Goal: Check status: Check status

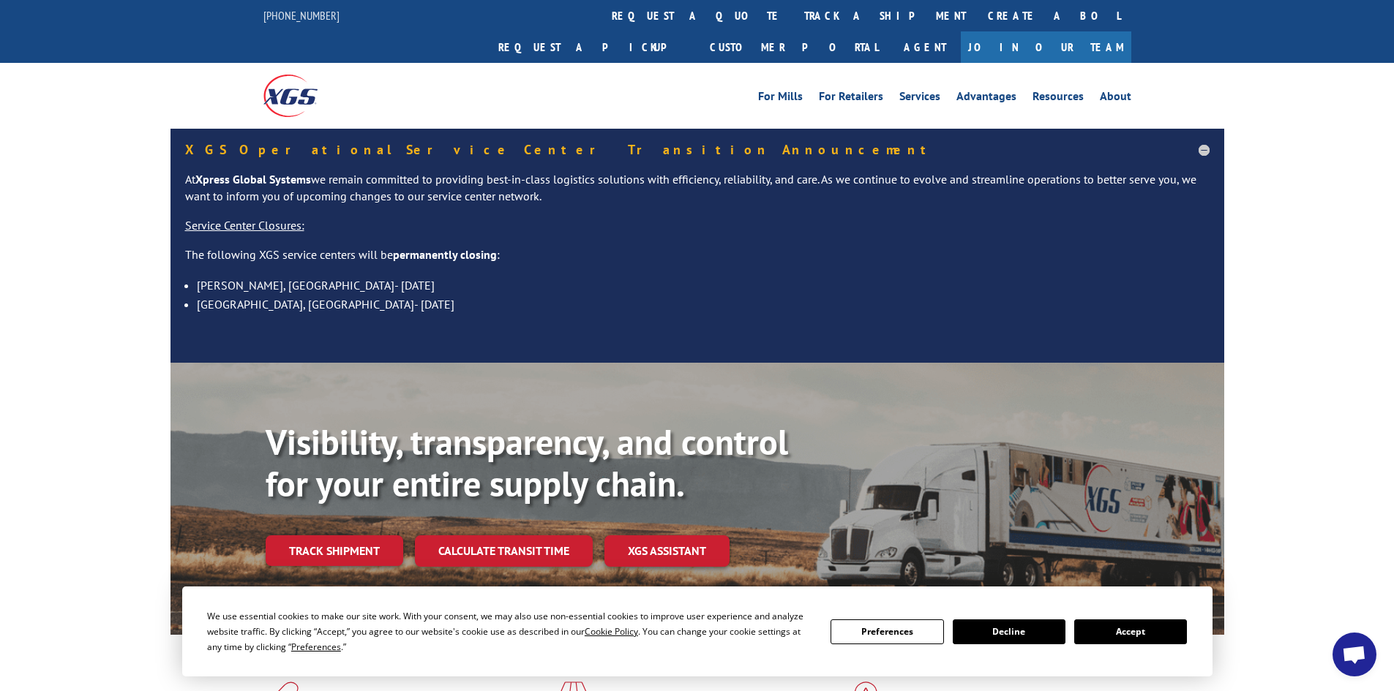
click at [1116, 632] on button "Accept" at bounding box center [1130, 632] width 113 height 25
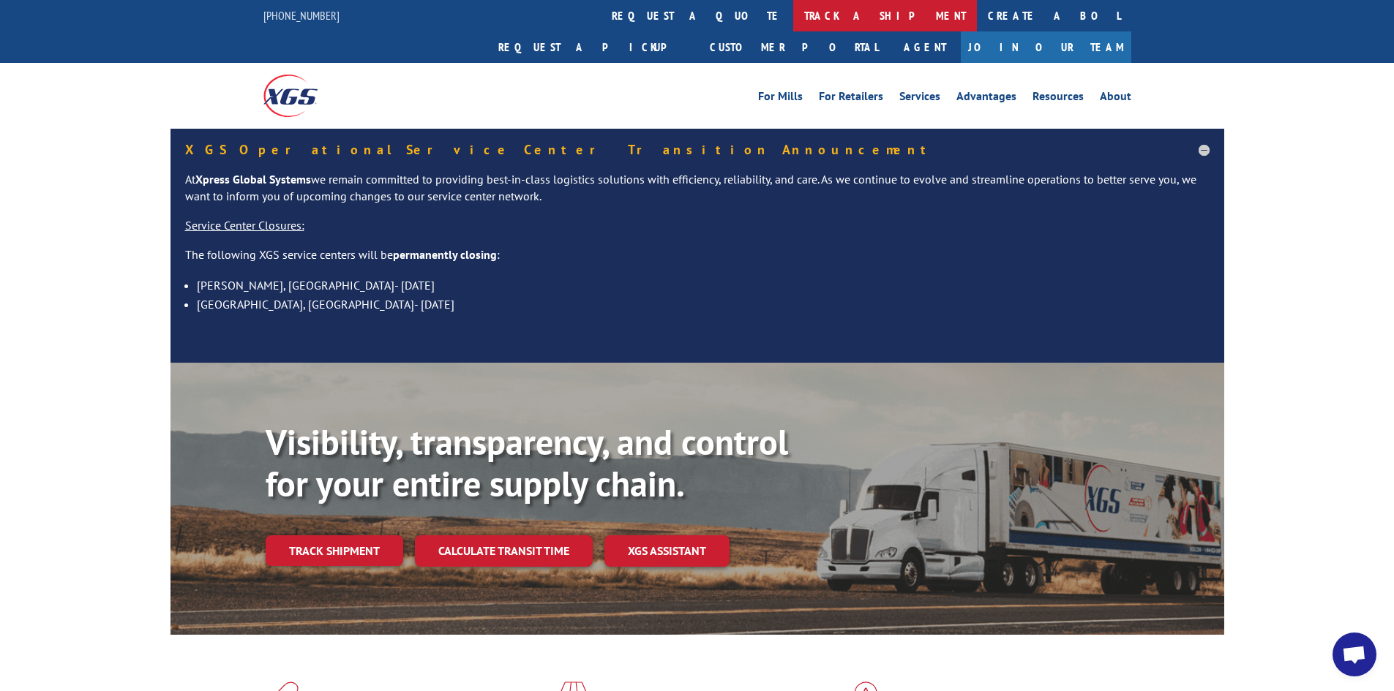
click at [793, 20] on link "track a shipment" at bounding box center [885, 15] width 184 height 31
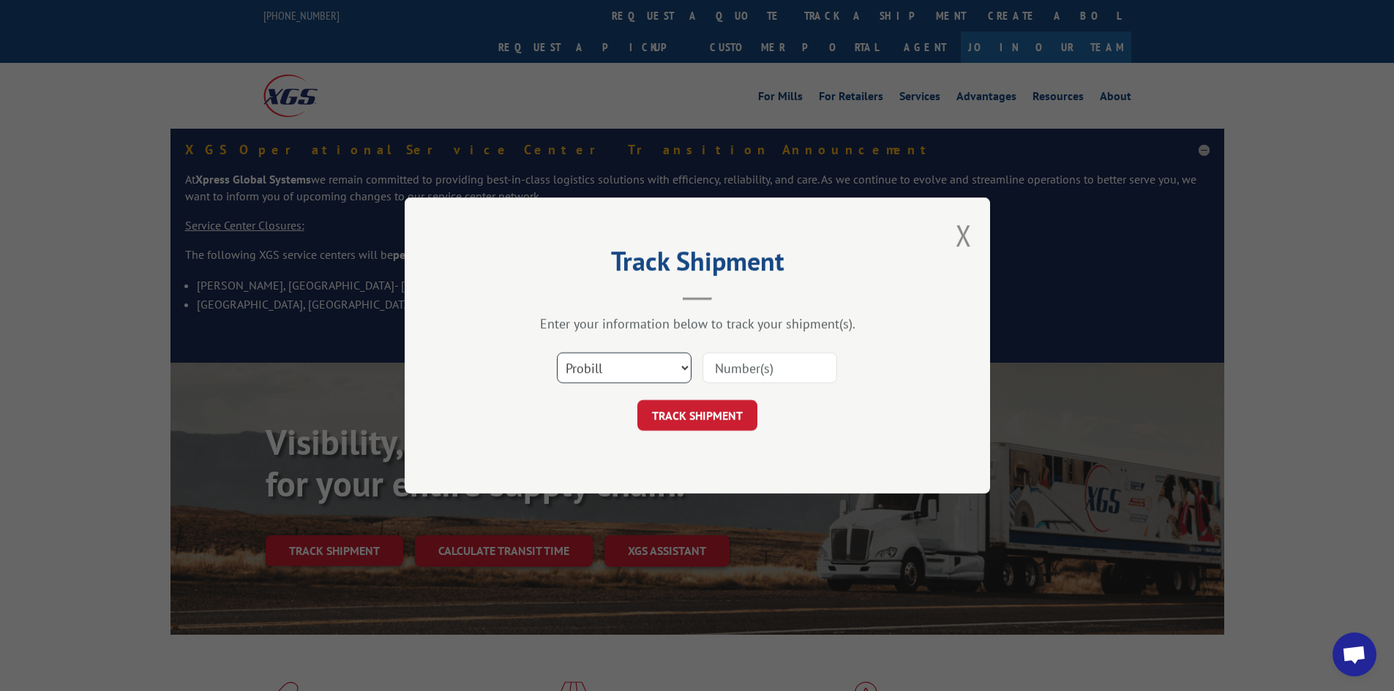
click at [602, 371] on select "Select category... Probill BOL PO" at bounding box center [624, 368] width 135 height 31
select select "po"
click at [557, 353] on select "Select category... Probill BOL PO" at bounding box center [624, 368] width 135 height 31
click at [727, 373] on input at bounding box center [769, 368] width 135 height 31
type input "40517121"
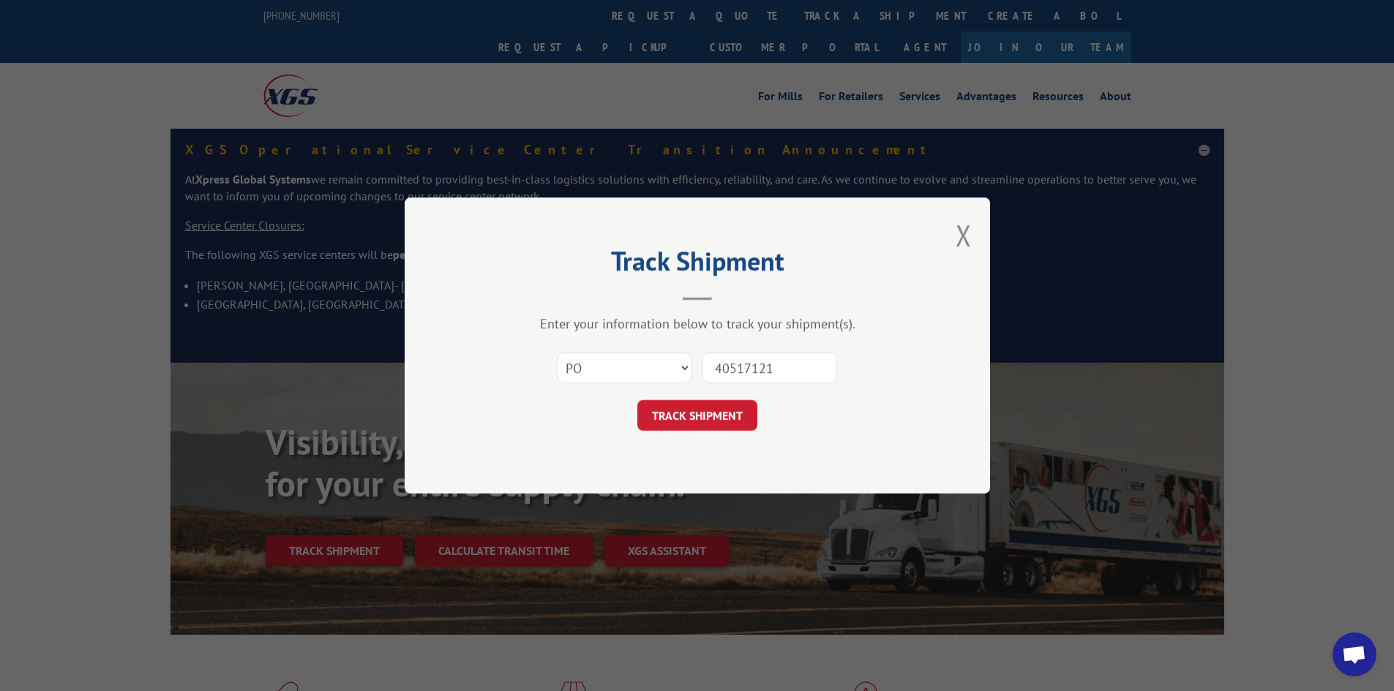
click button "TRACK SHIPMENT" at bounding box center [697, 415] width 120 height 31
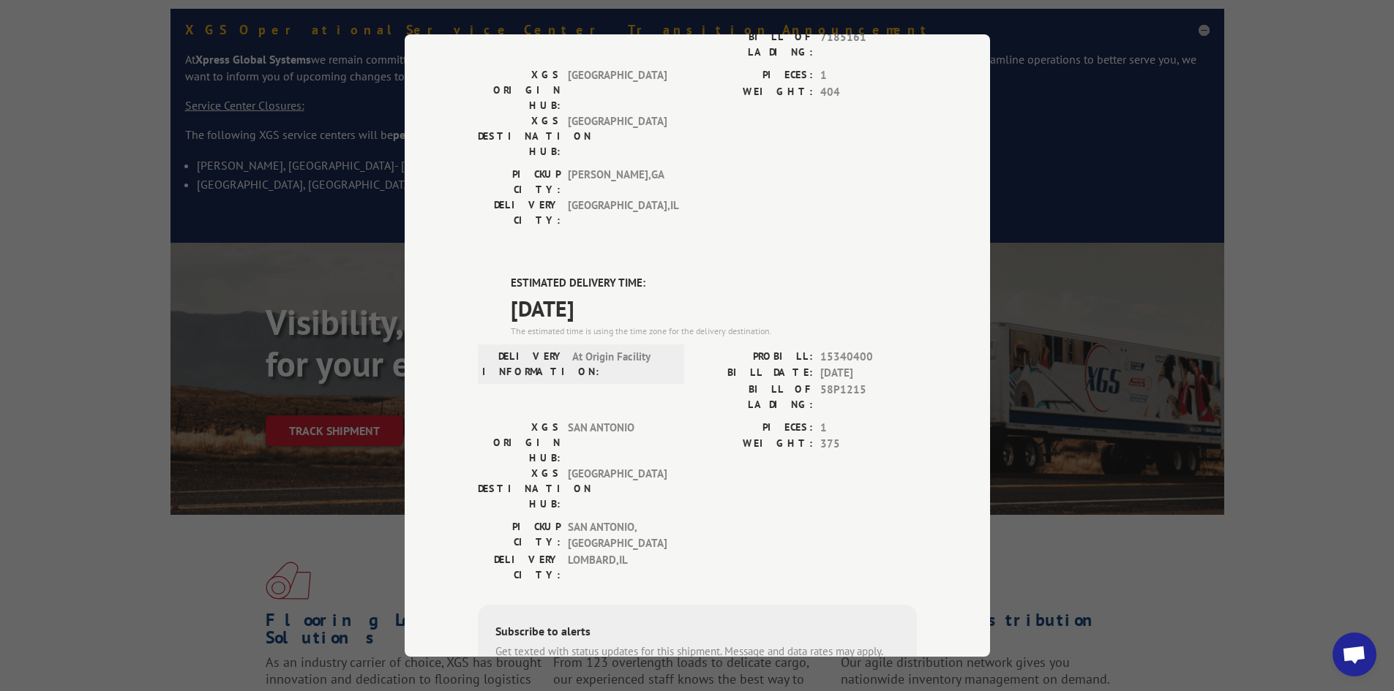
scroll to position [146, 0]
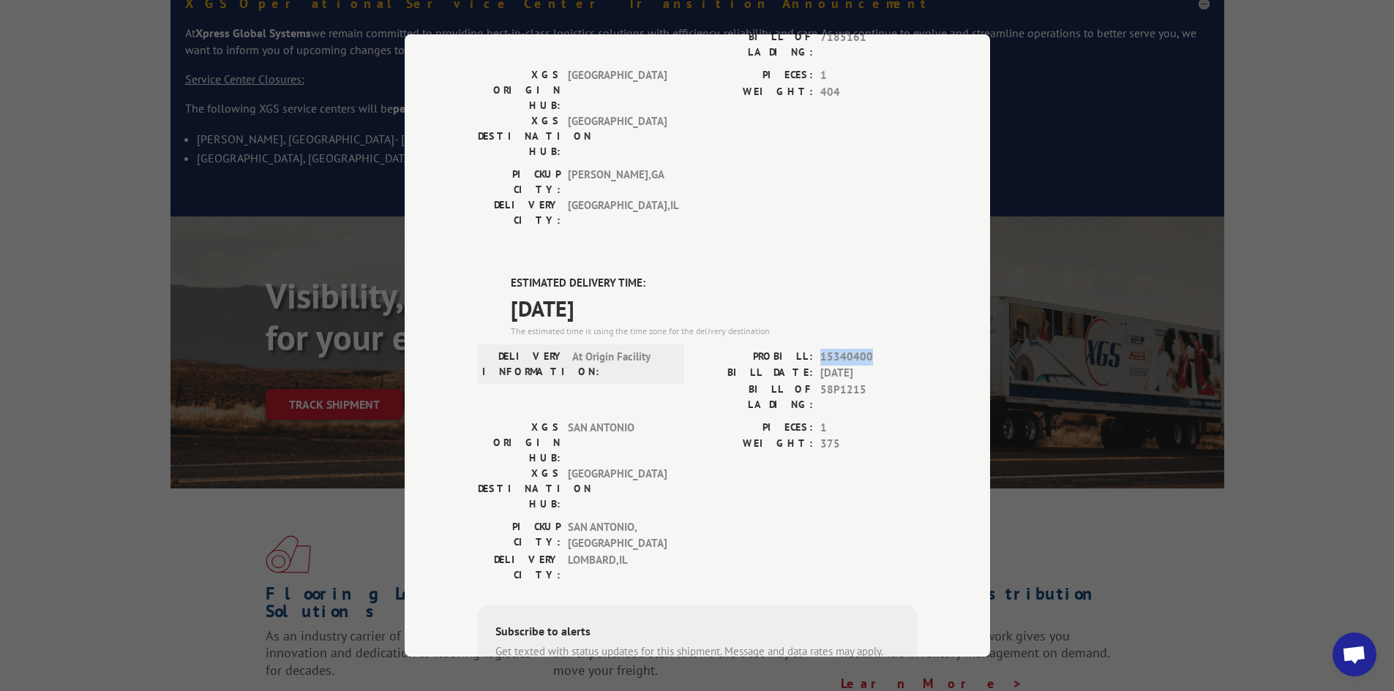
drag, startPoint x: 813, startPoint y: 197, endPoint x: 866, endPoint y: 197, distance: 53.4
click at [866, 349] on div "PROBILL: 15340400" at bounding box center [806, 357] width 219 height 17
copy span "15340400"
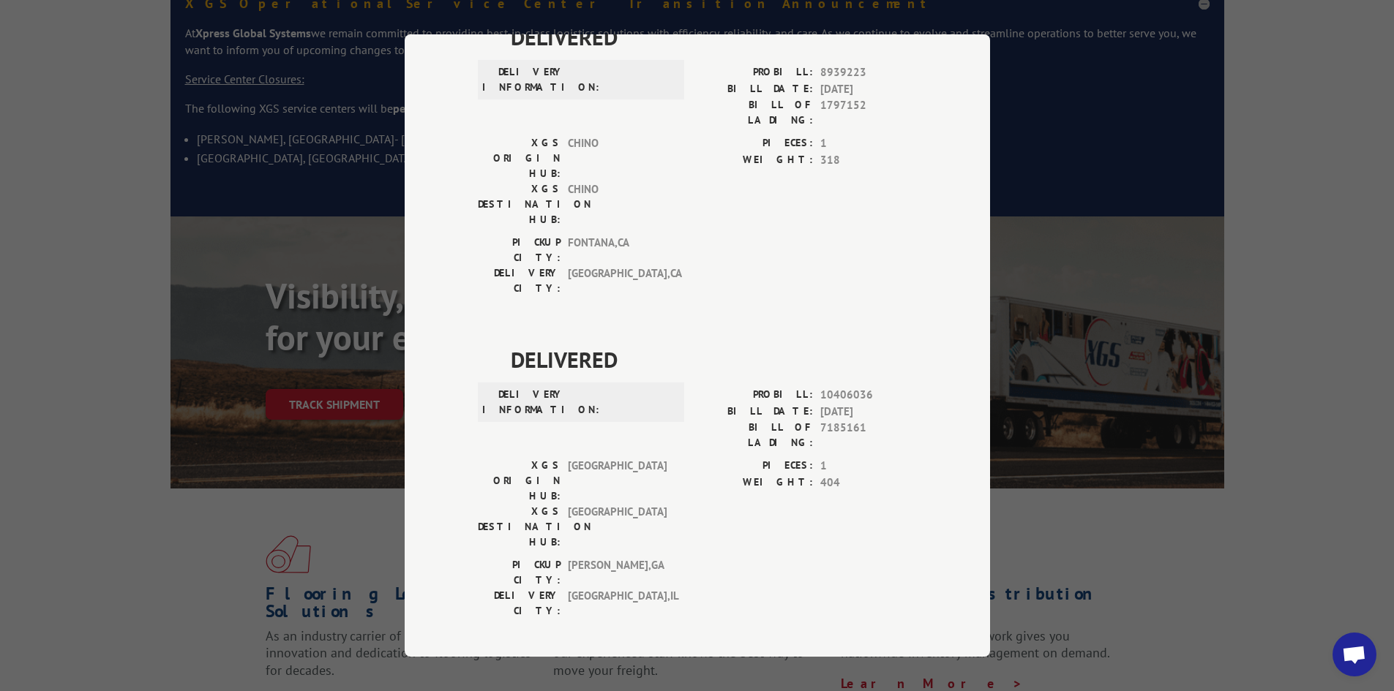
scroll to position [34, 0]
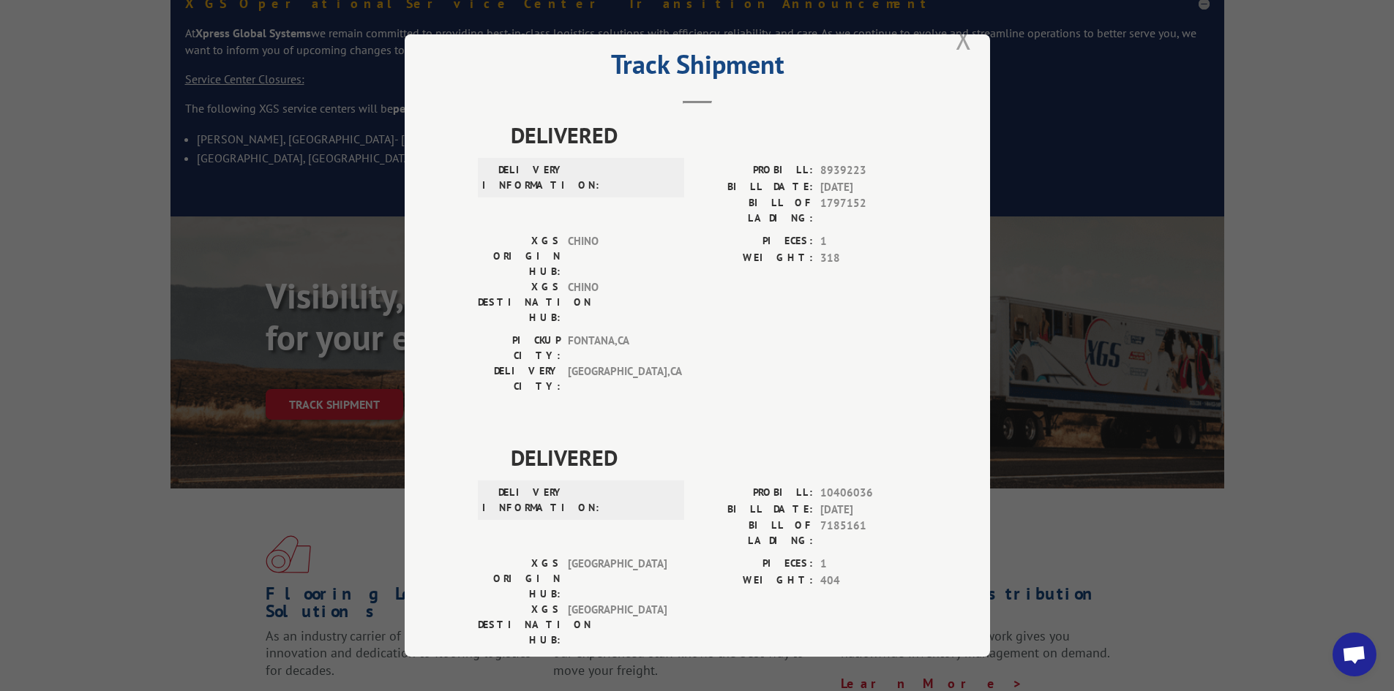
click at [961, 43] on button "Close modal" at bounding box center [964, 38] width 16 height 39
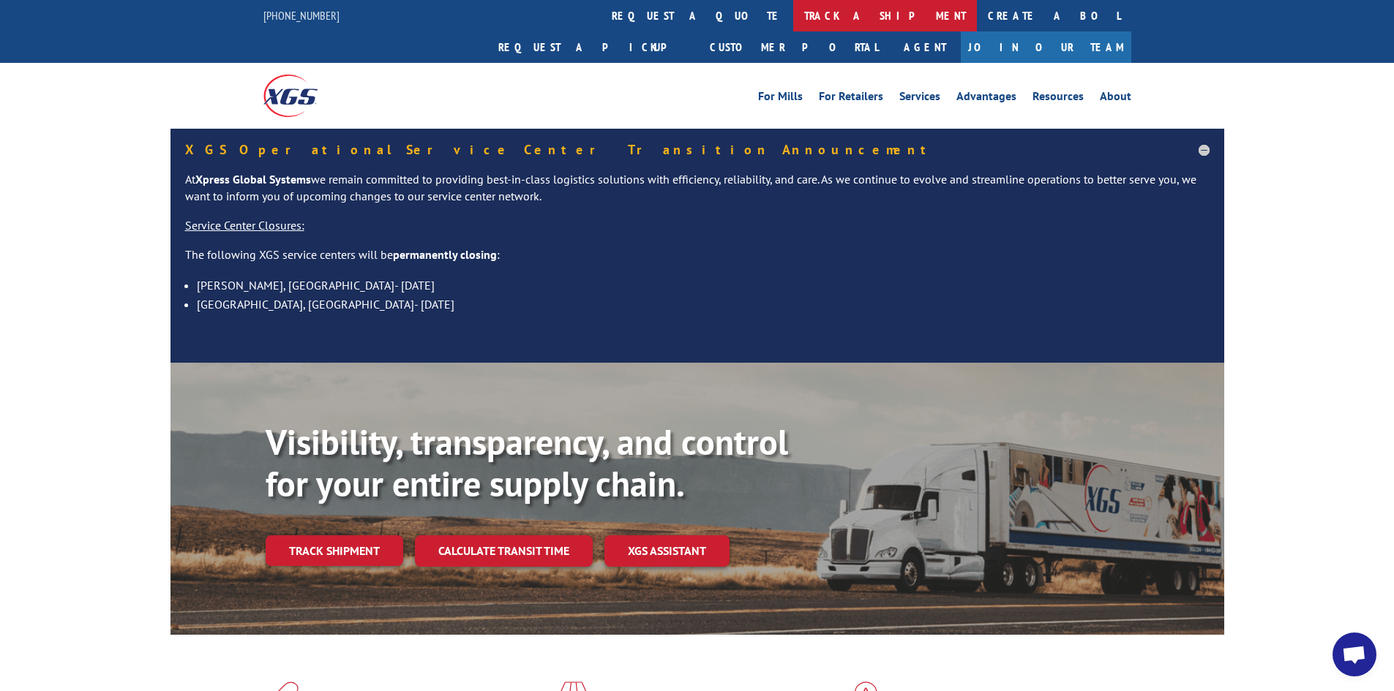
click at [793, 24] on link "track a shipment" at bounding box center [885, 15] width 184 height 31
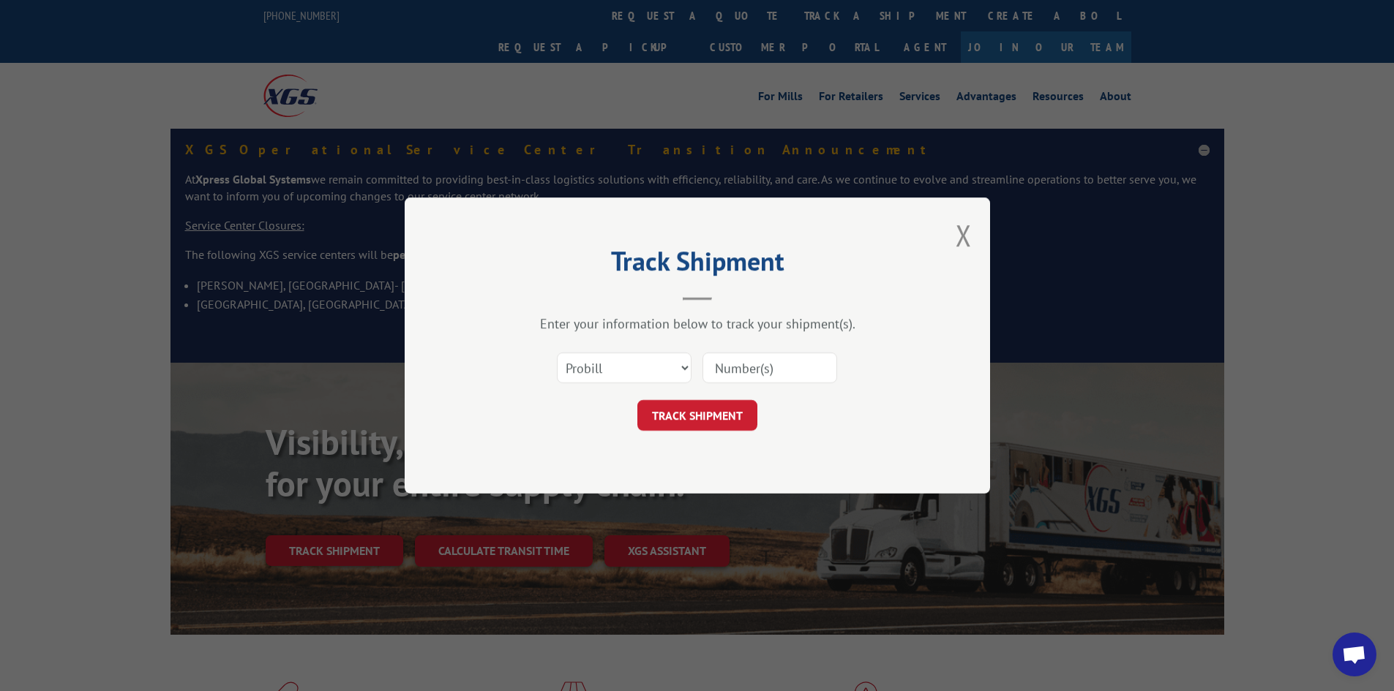
click at [796, 358] on input at bounding box center [769, 368] width 135 height 31
paste input "15340400"
type input "15340400"
click at [699, 407] on button "TRACK SHIPMENT" at bounding box center [697, 415] width 120 height 31
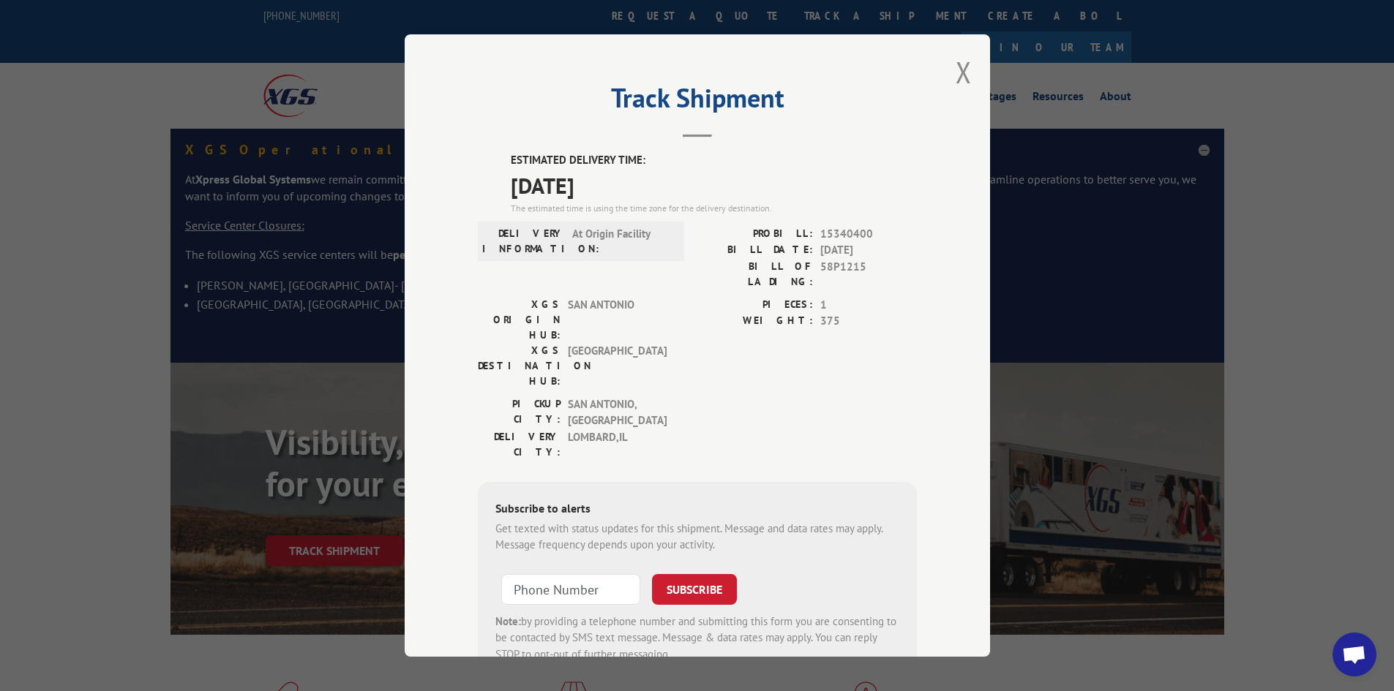
click at [956, 72] on button "Close modal" at bounding box center [964, 72] width 16 height 39
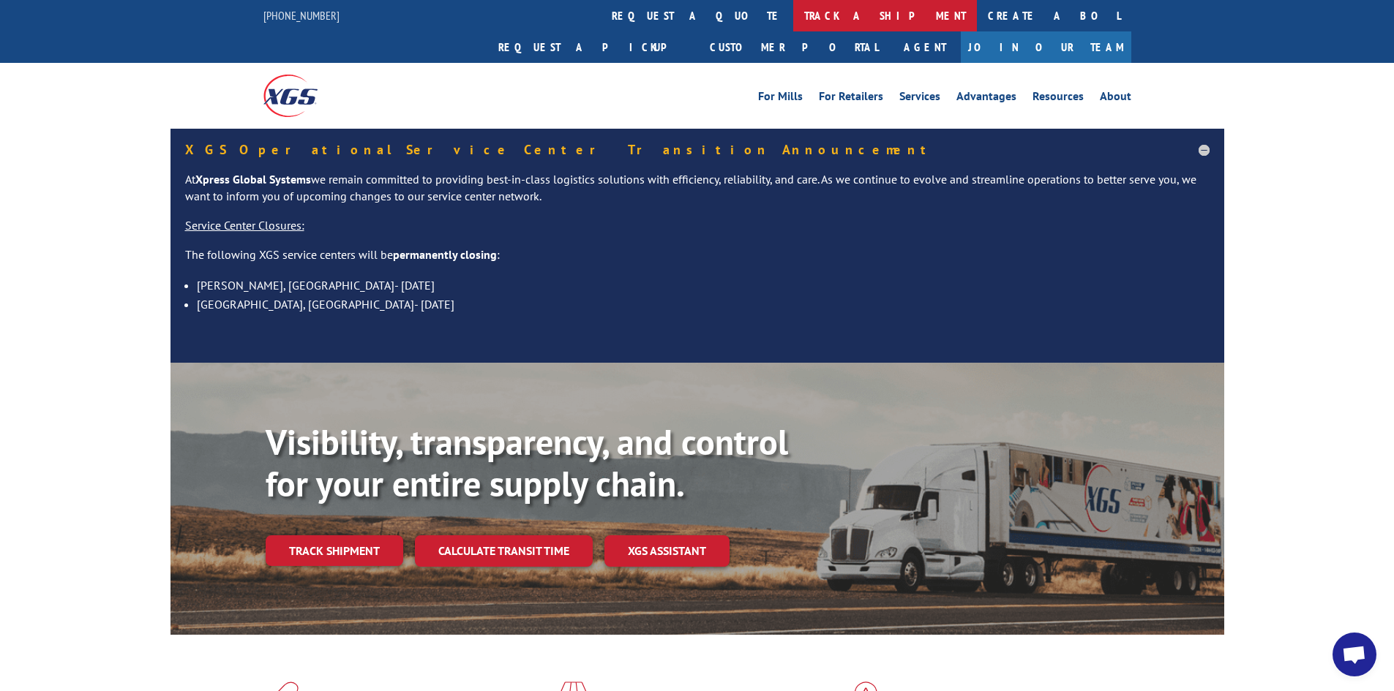
click at [793, 22] on link "track a shipment" at bounding box center [885, 15] width 184 height 31
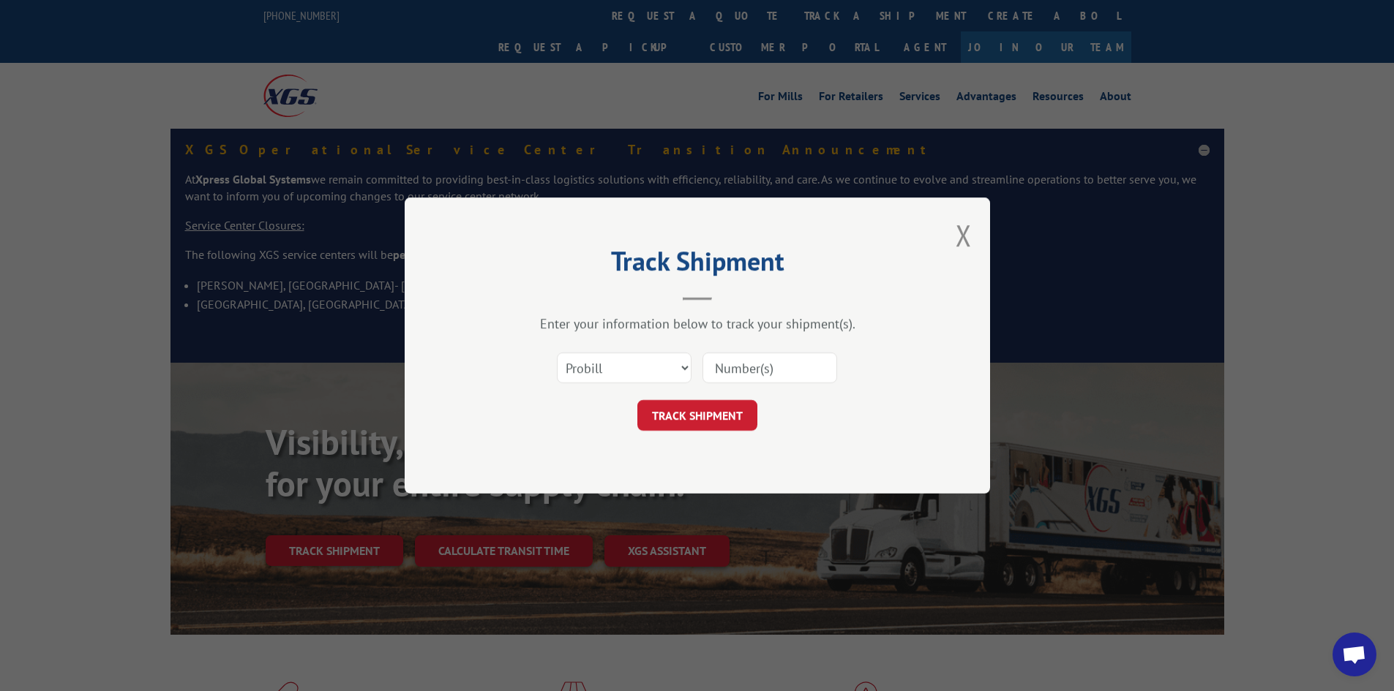
click at [803, 367] on input at bounding box center [769, 368] width 135 height 31
paste input "17467920"
type input "17467920"
click at [696, 412] on button "TRACK SHIPMENT" at bounding box center [697, 415] width 120 height 31
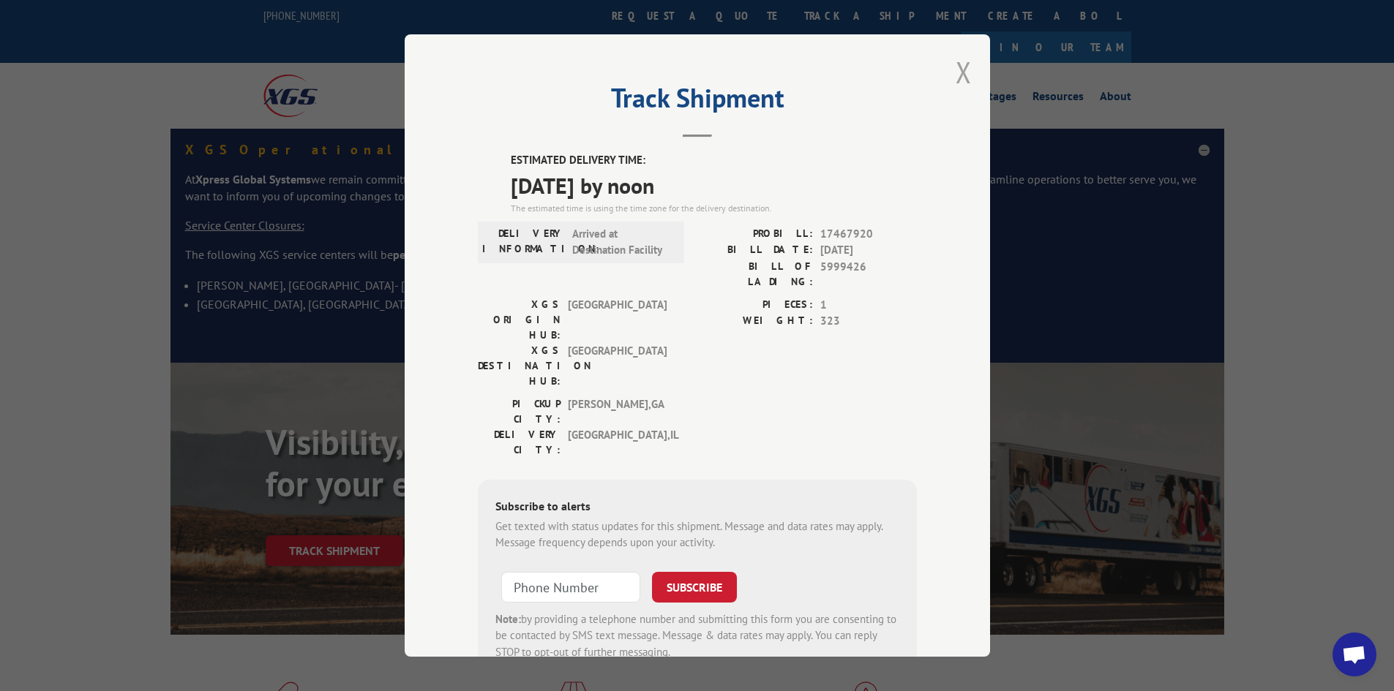
click at [956, 73] on button "Close modal" at bounding box center [964, 72] width 16 height 39
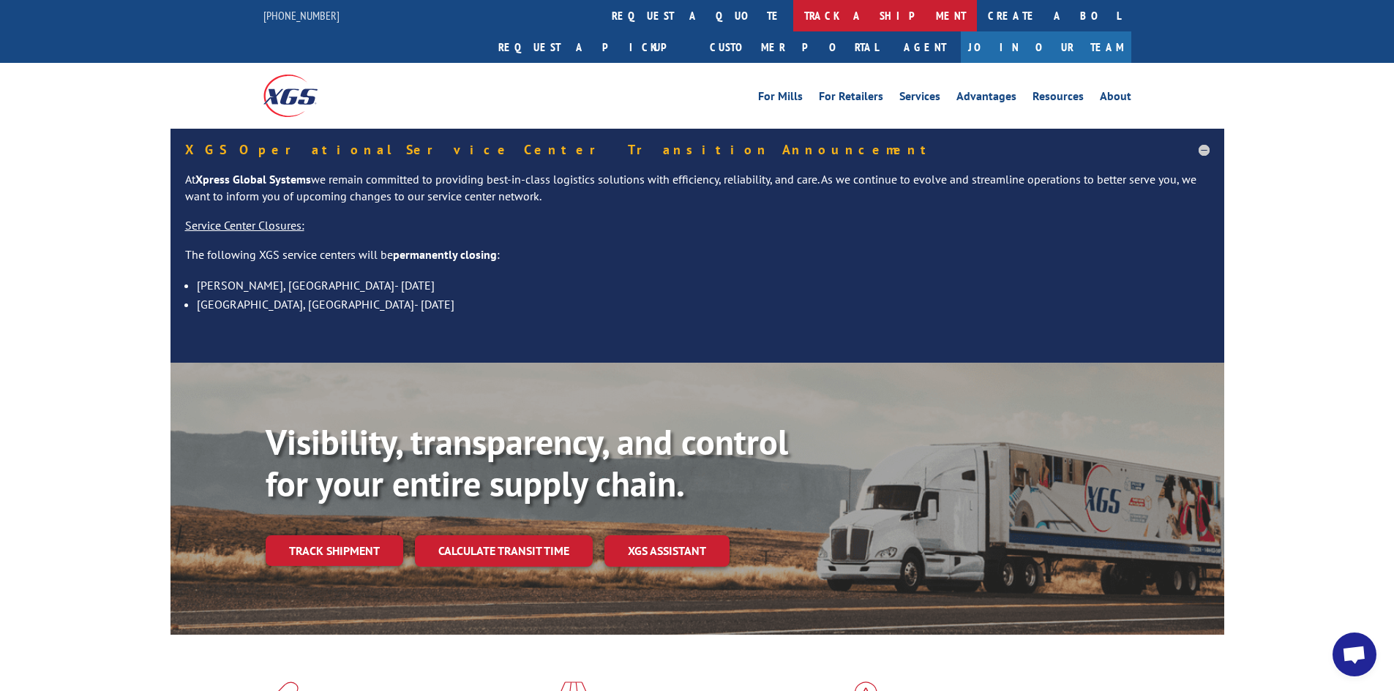
click at [793, 8] on link "track a shipment" at bounding box center [885, 15] width 184 height 31
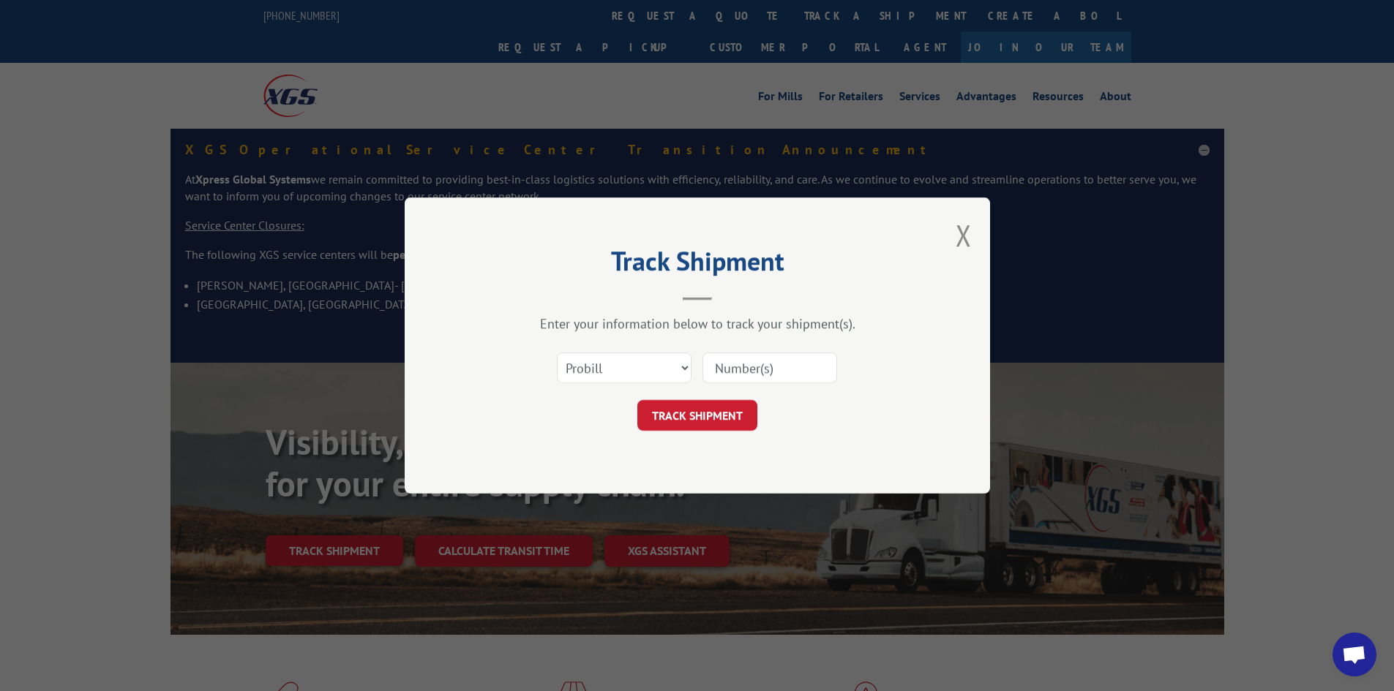
click at [774, 368] on input at bounding box center [769, 368] width 135 height 31
paste input "17467737"
type input "17467737"
click at [710, 413] on button "TRACK SHIPMENT" at bounding box center [697, 415] width 120 height 31
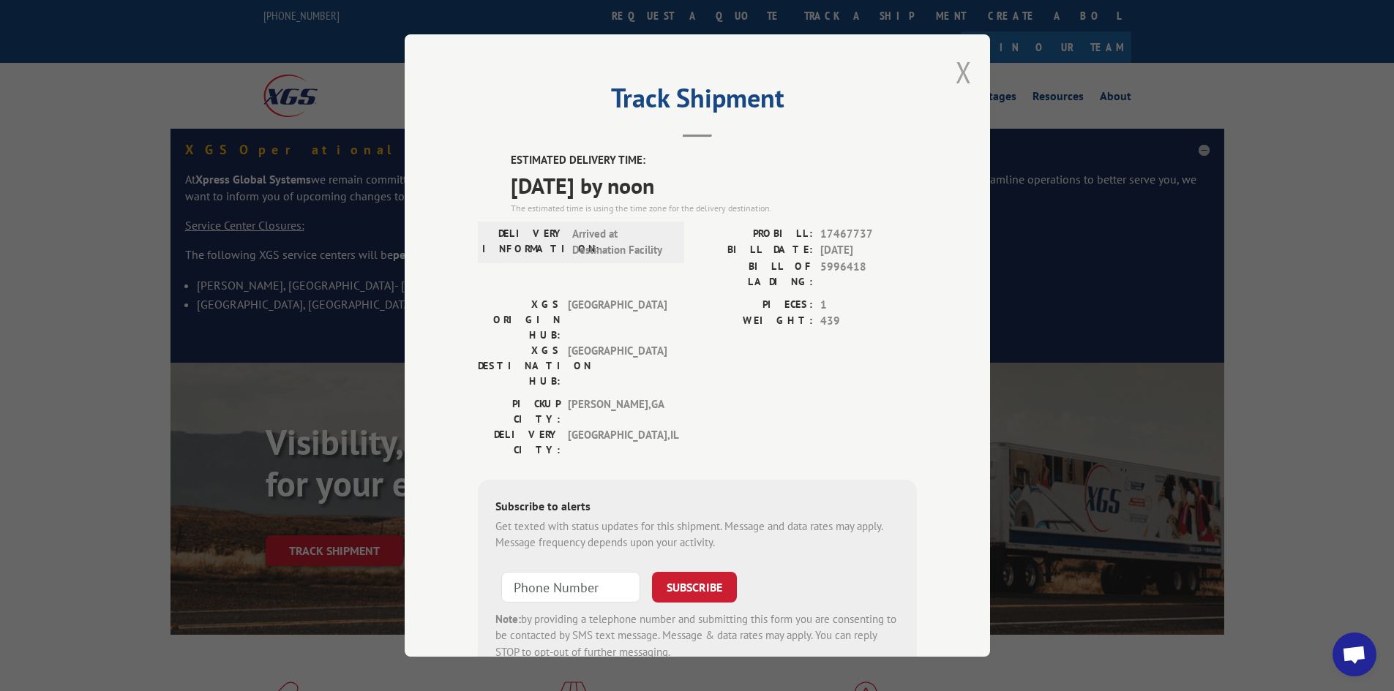
click at [956, 67] on button "Close modal" at bounding box center [964, 72] width 16 height 39
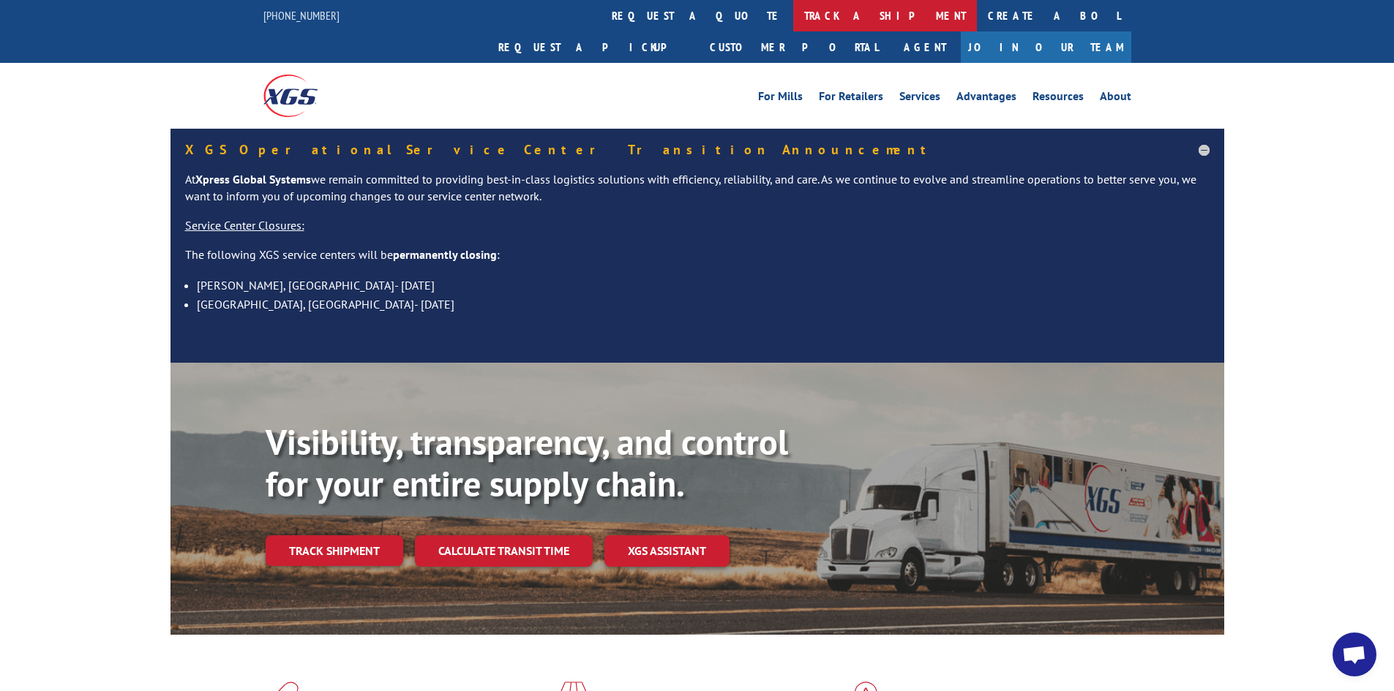
click at [793, 12] on link "track a shipment" at bounding box center [885, 15] width 184 height 31
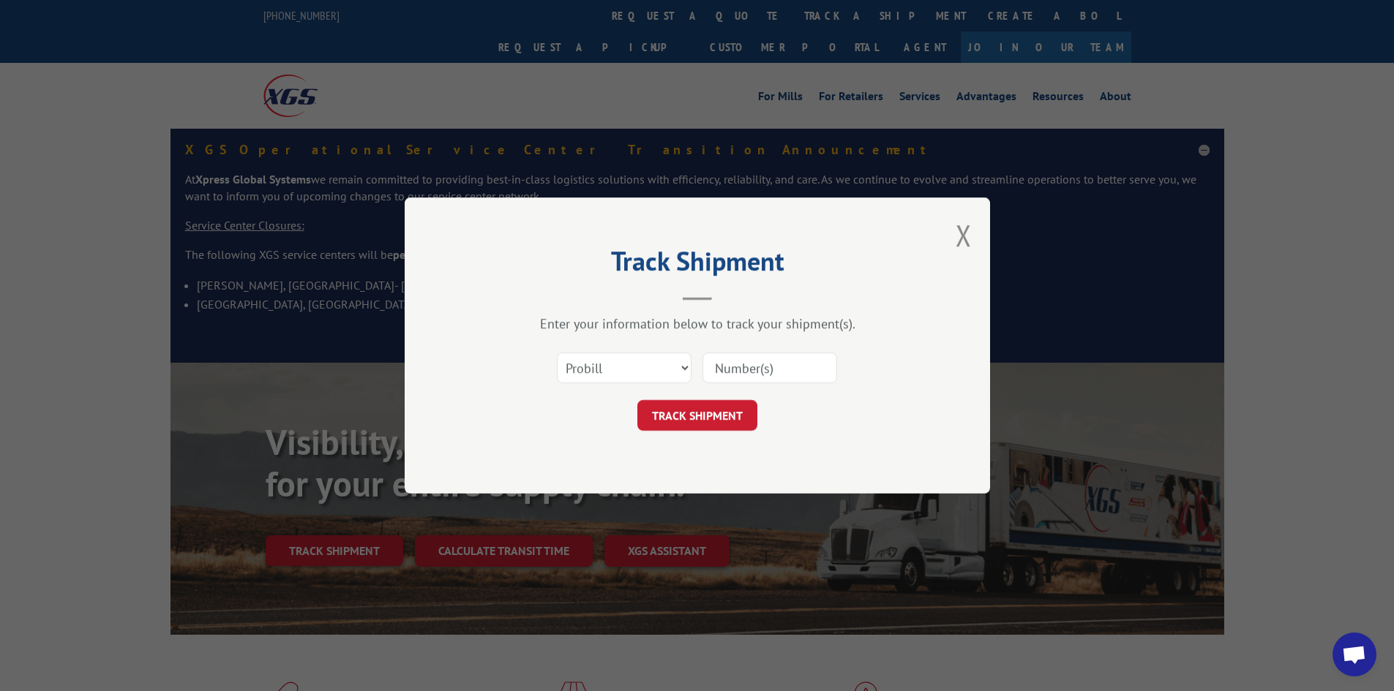
click at [761, 370] on input at bounding box center [769, 368] width 135 height 31
paste input "17227551"
type input "17227551"
drag, startPoint x: 715, startPoint y: 409, endPoint x: 726, endPoint y: 409, distance: 11.0
click at [716, 409] on button "TRACK SHIPMENT" at bounding box center [697, 415] width 120 height 31
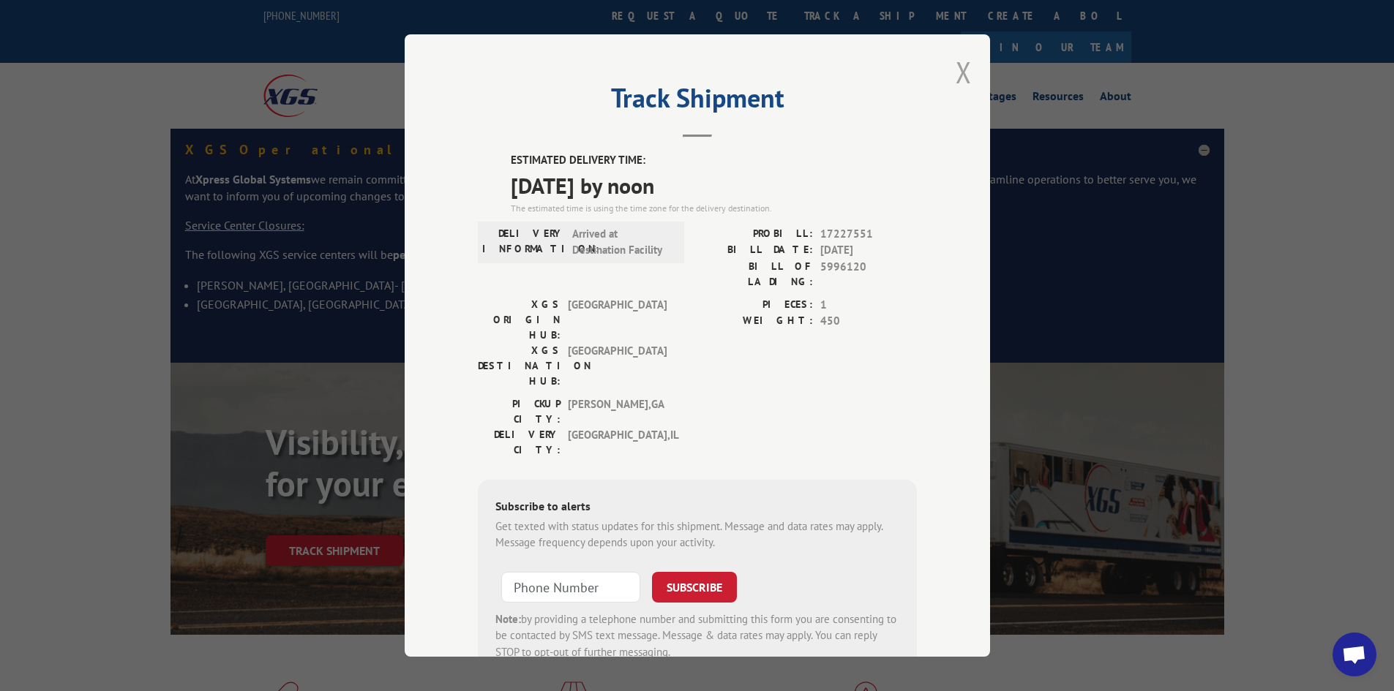
click at [956, 70] on button "Close modal" at bounding box center [964, 72] width 16 height 39
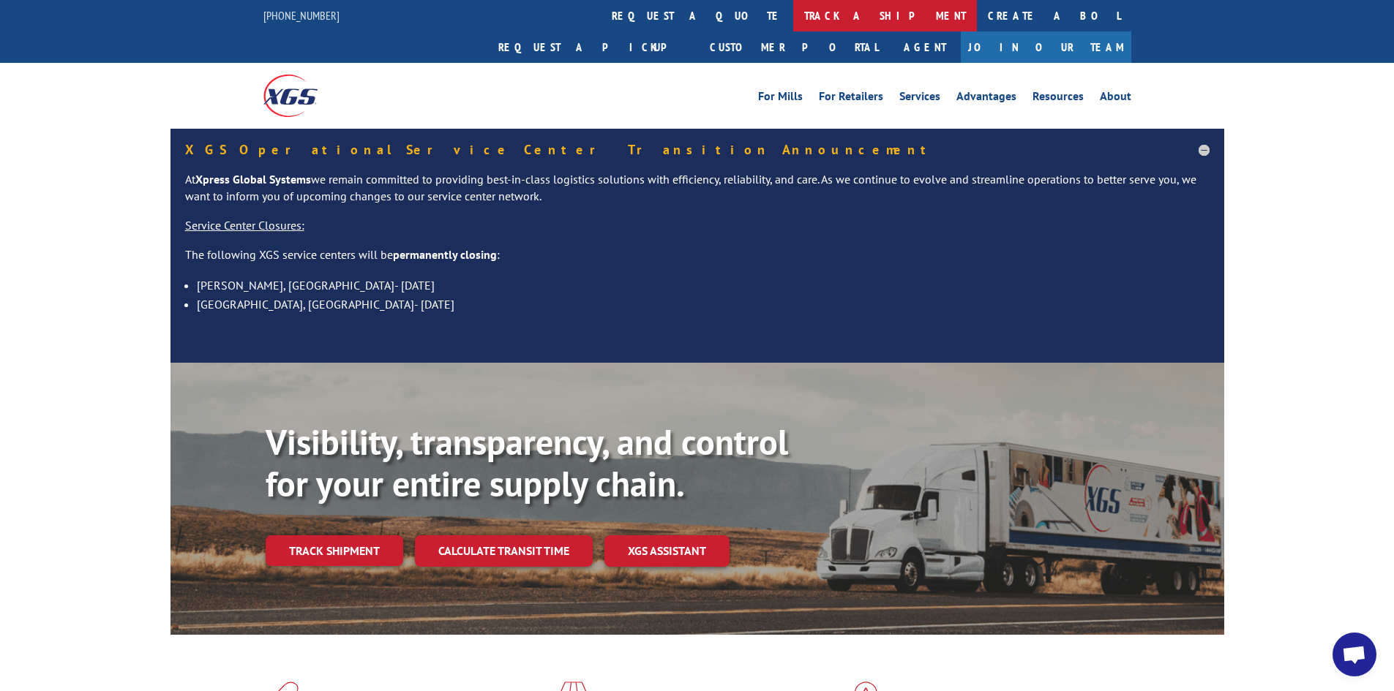
click at [793, 9] on link "track a shipment" at bounding box center [885, 15] width 184 height 31
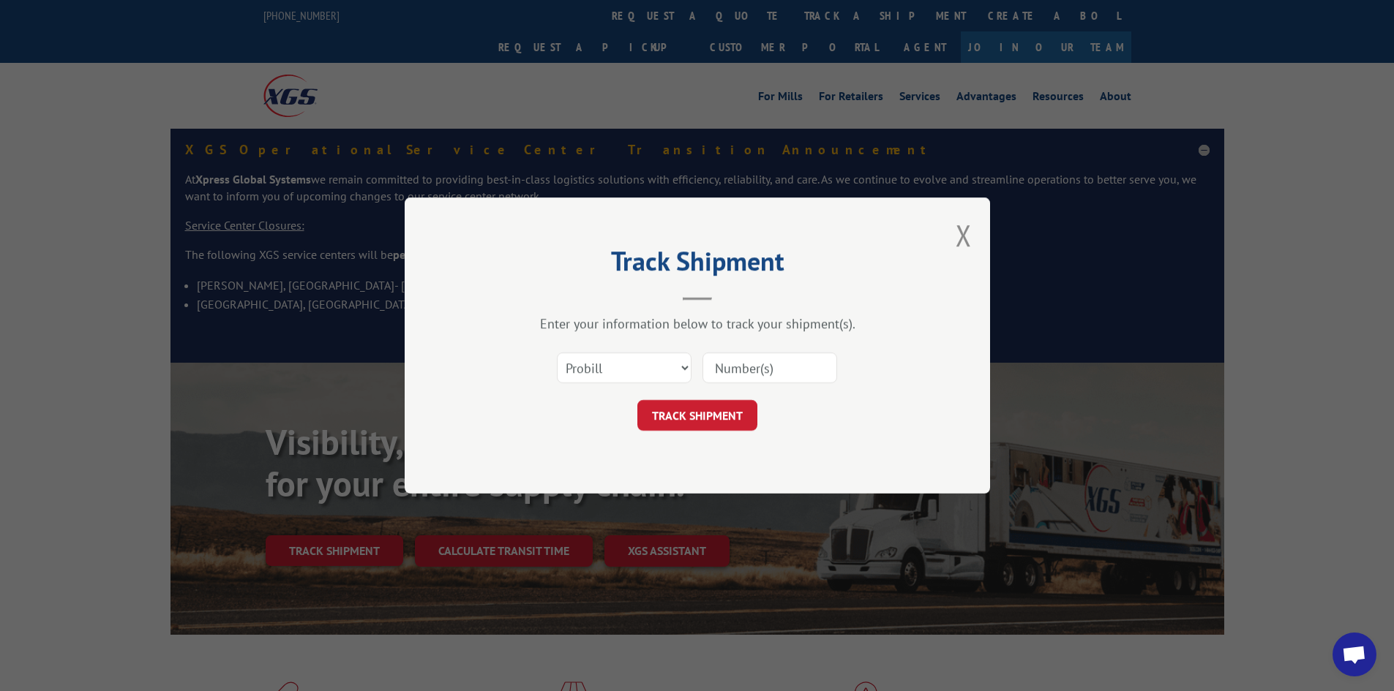
click at [777, 369] on input at bounding box center [769, 368] width 135 height 31
paste input "17467949"
type input "17467949"
click at [716, 410] on button "TRACK SHIPMENT" at bounding box center [697, 415] width 120 height 31
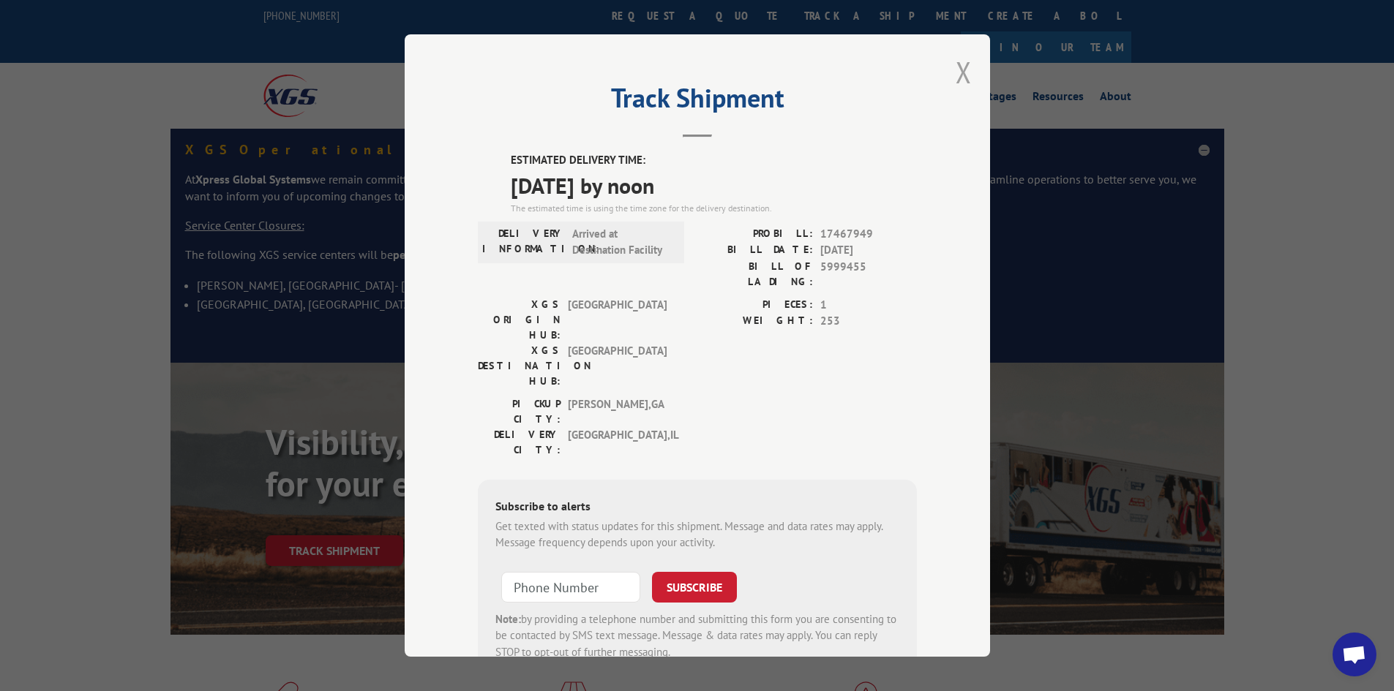
click at [958, 72] on button "Close modal" at bounding box center [964, 72] width 16 height 39
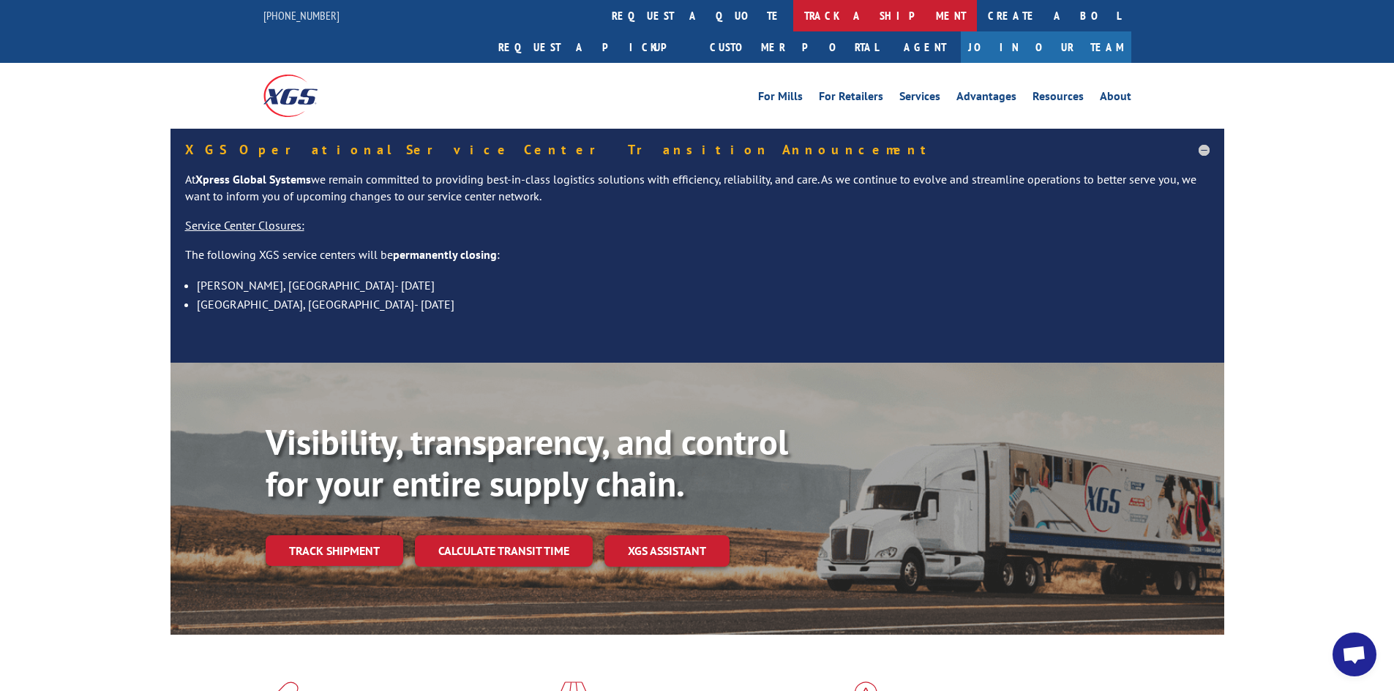
click at [793, 9] on link "track a shipment" at bounding box center [885, 15] width 184 height 31
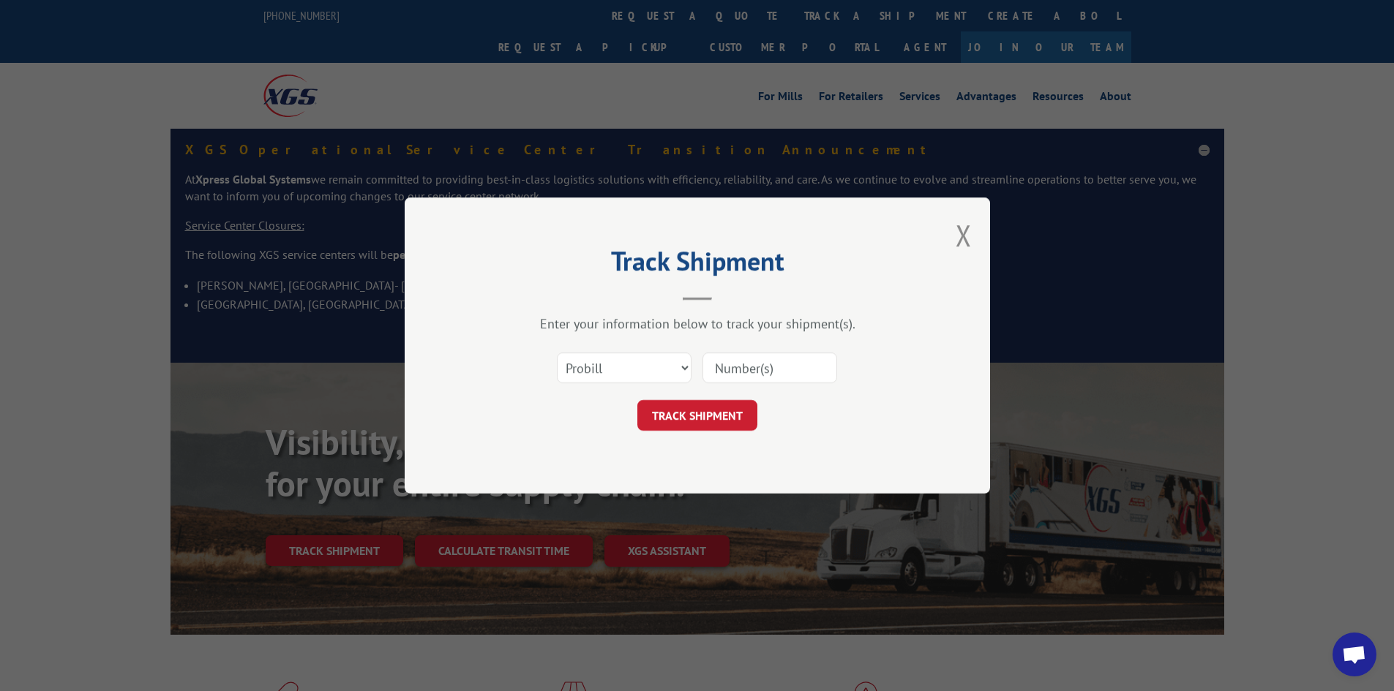
click at [773, 356] on input at bounding box center [769, 368] width 135 height 31
click at [776, 365] on input at bounding box center [769, 368] width 135 height 31
drag, startPoint x: 809, startPoint y: 353, endPoint x: 751, endPoint y: 366, distance: 60.0
click at [751, 361] on input at bounding box center [769, 368] width 135 height 31
click at [751, 367] on input at bounding box center [769, 368] width 135 height 31
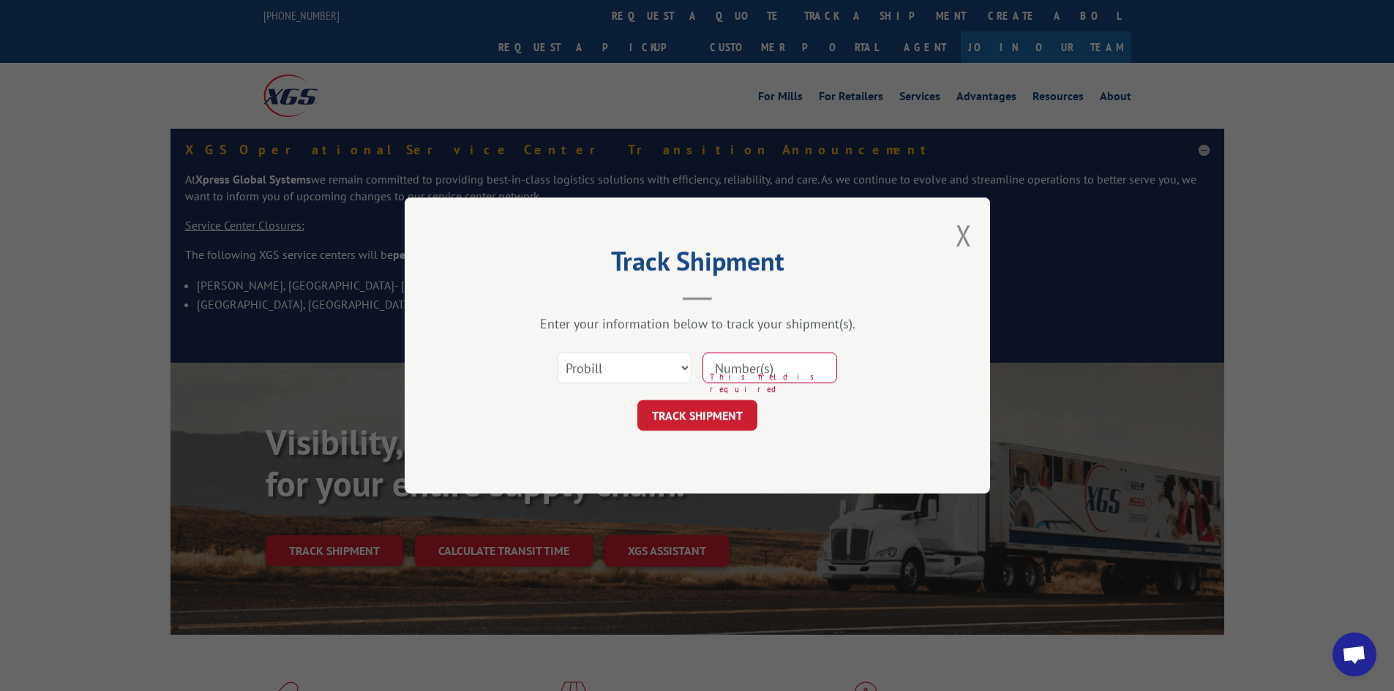
paste input "17589752"
type input "17589752"
click at [703, 418] on button "TRACK SHIPMENT" at bounding box center [697, 415] width 120 height 31
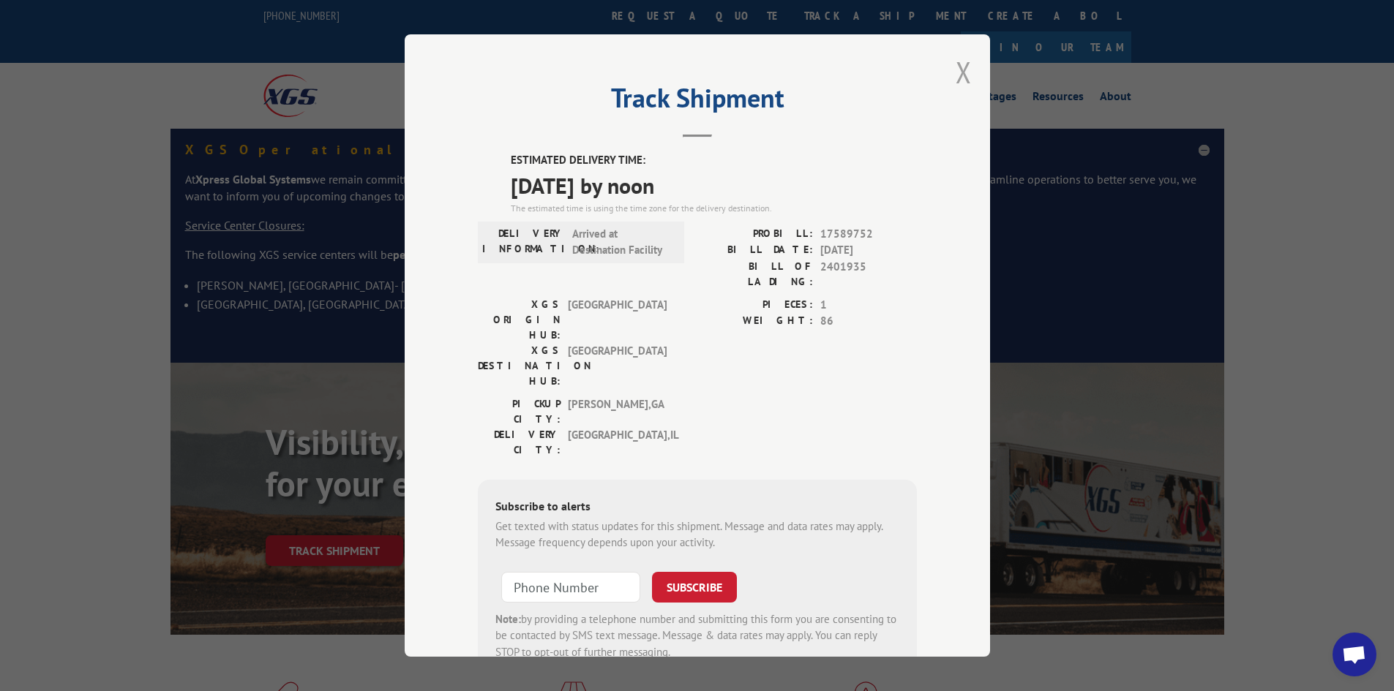
click at [956, 74] on button "Close modal" at bounding box center [964, 72] width 16 height 39
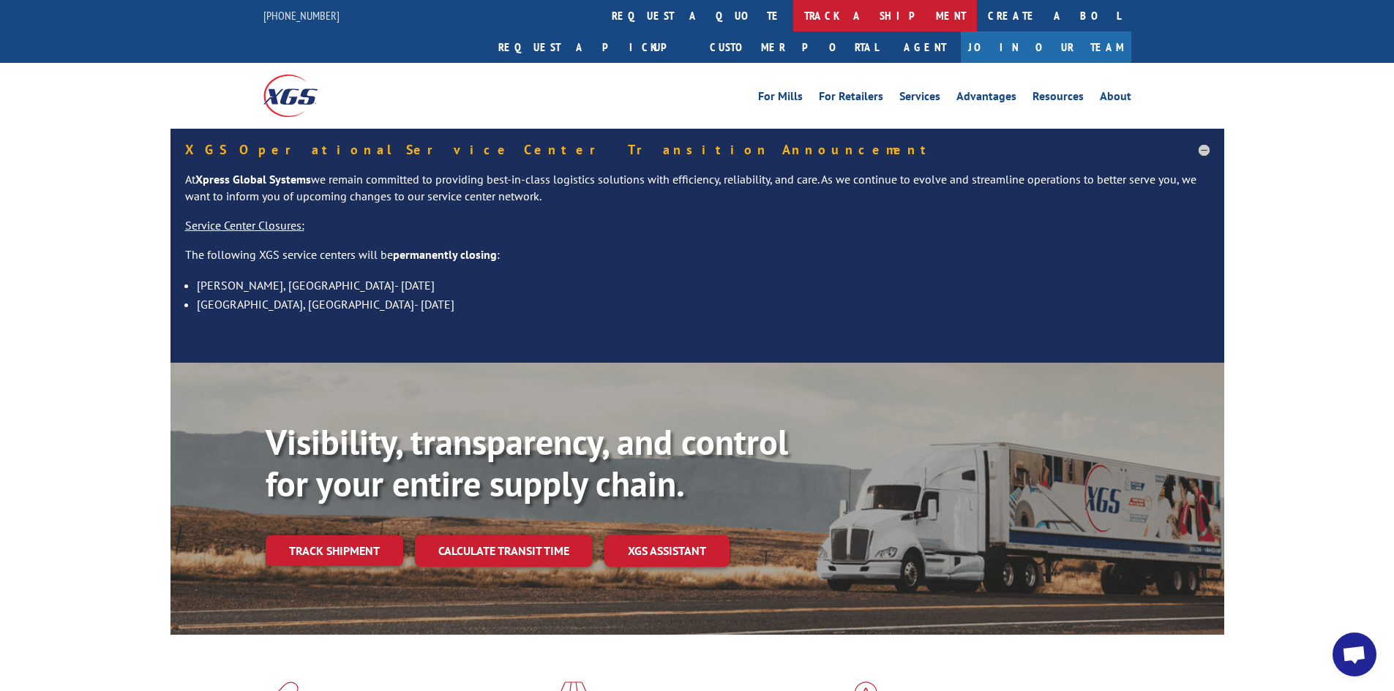
click at [793, 21] on link "track a shipment" at bounding box center [885, 15] width 184 height 31
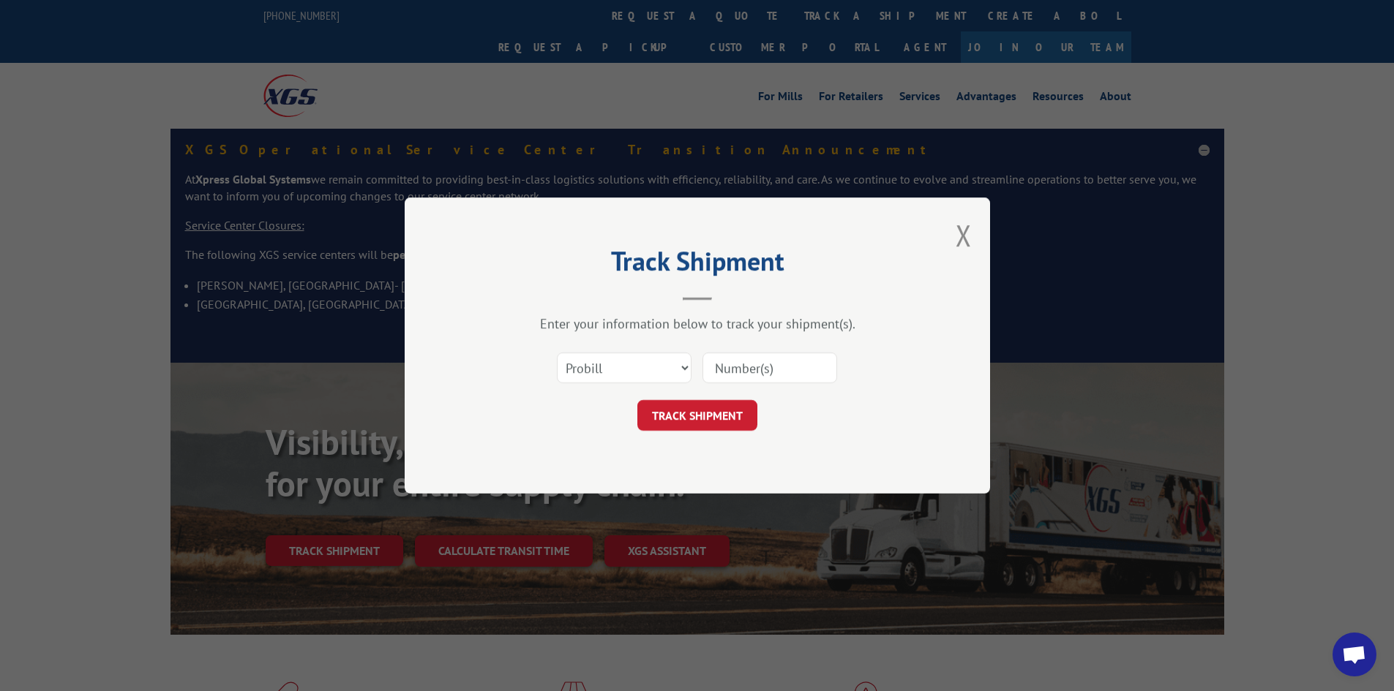
click at [743, 372] on input at bounding box center [769, 368] width 135 height 31
paste input "17227728"
type input "17227728"
click at [691, 414] on button "TRACK SHIPMENT" at bounding box center [697, 415] width 120 height 31
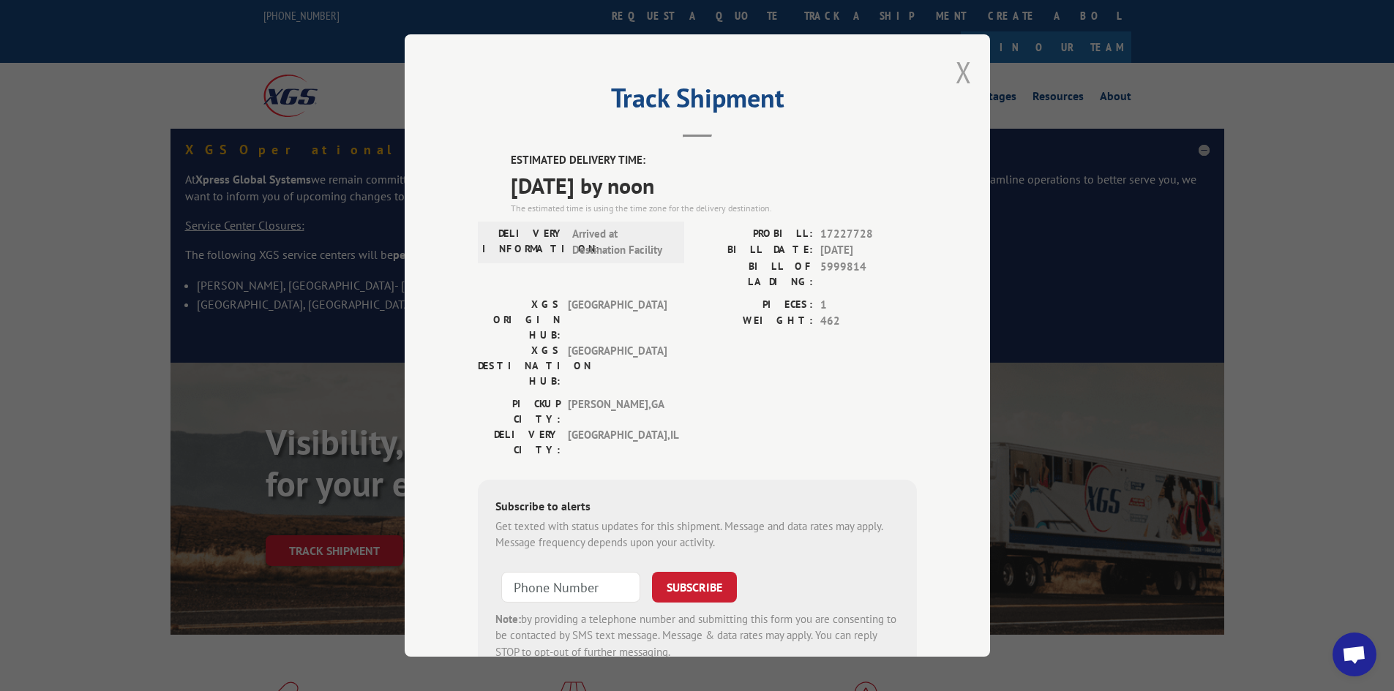
click at [956, 71] on button "Close modal" at bounding box center [964, 72] width 16 height 39
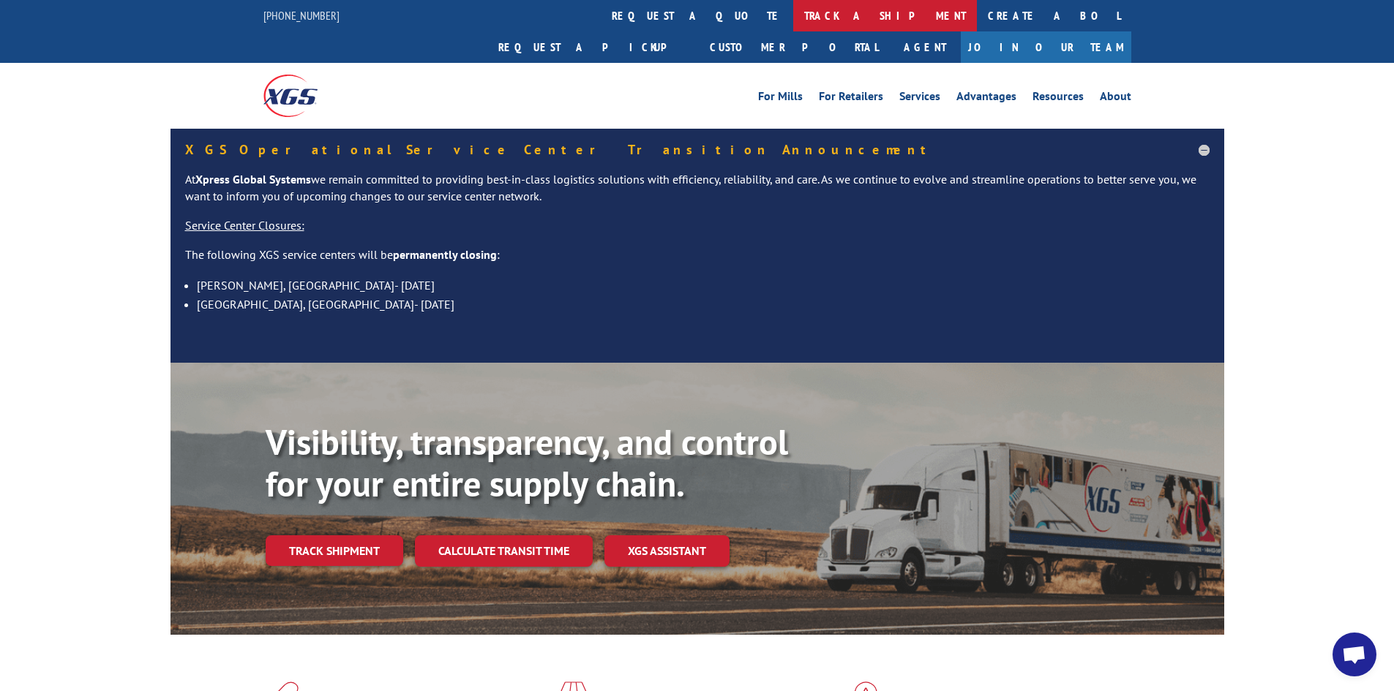
click at [793, 21] on link "track a shipment" at bounding box center [885, 15] width 184 height 31
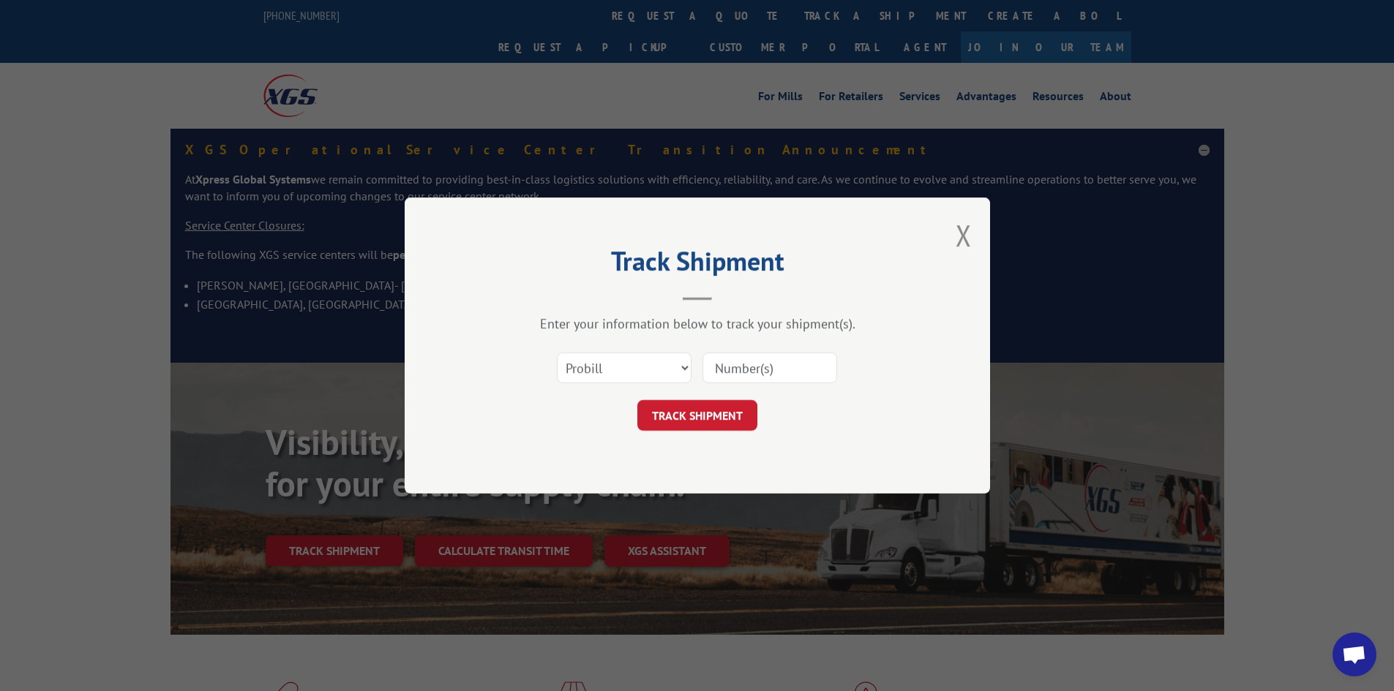
click at [772, 375] on input at bounding box center [769, 368] width 135 height 31
paste input "17227698"
type input "17227698"
click at [699, 413] on button "TRACK SHIPMENT" at bounding box center [697, 415] width 120 height 31
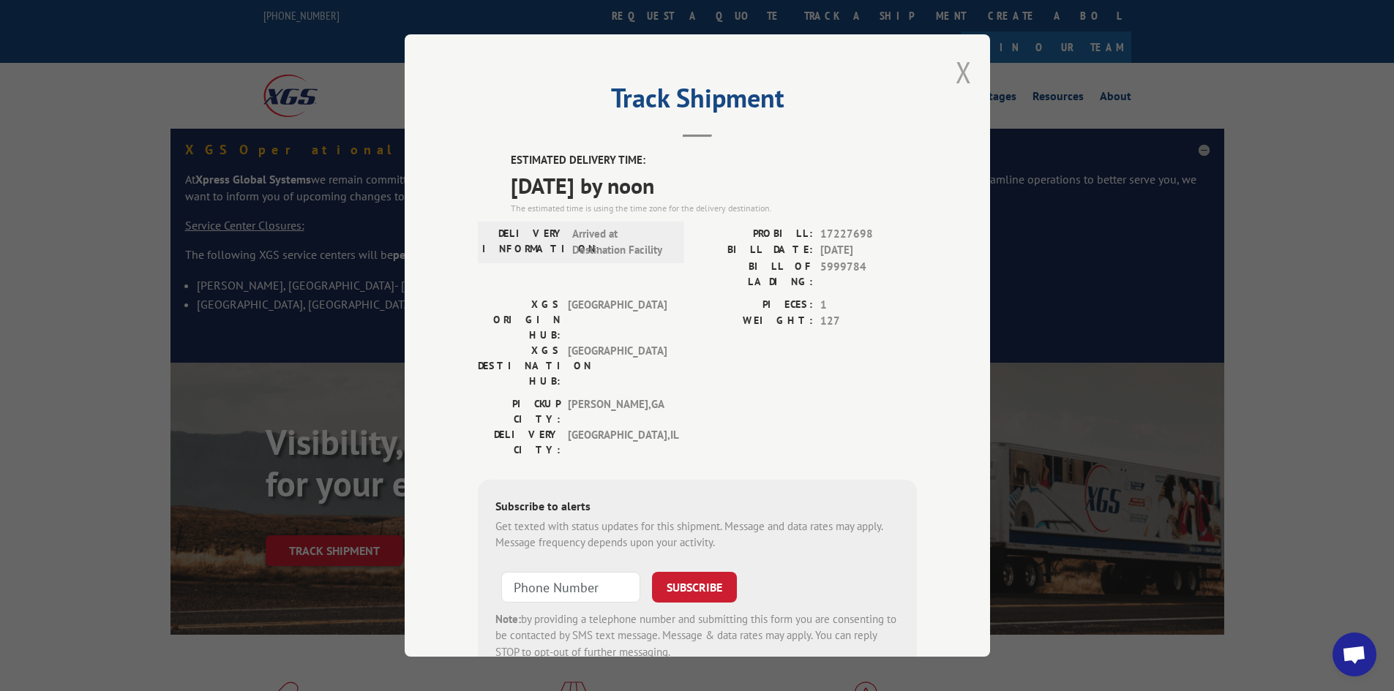
click at [958, 64] on button "Close modal" at bounding box center [964, 72] width 16 height 39
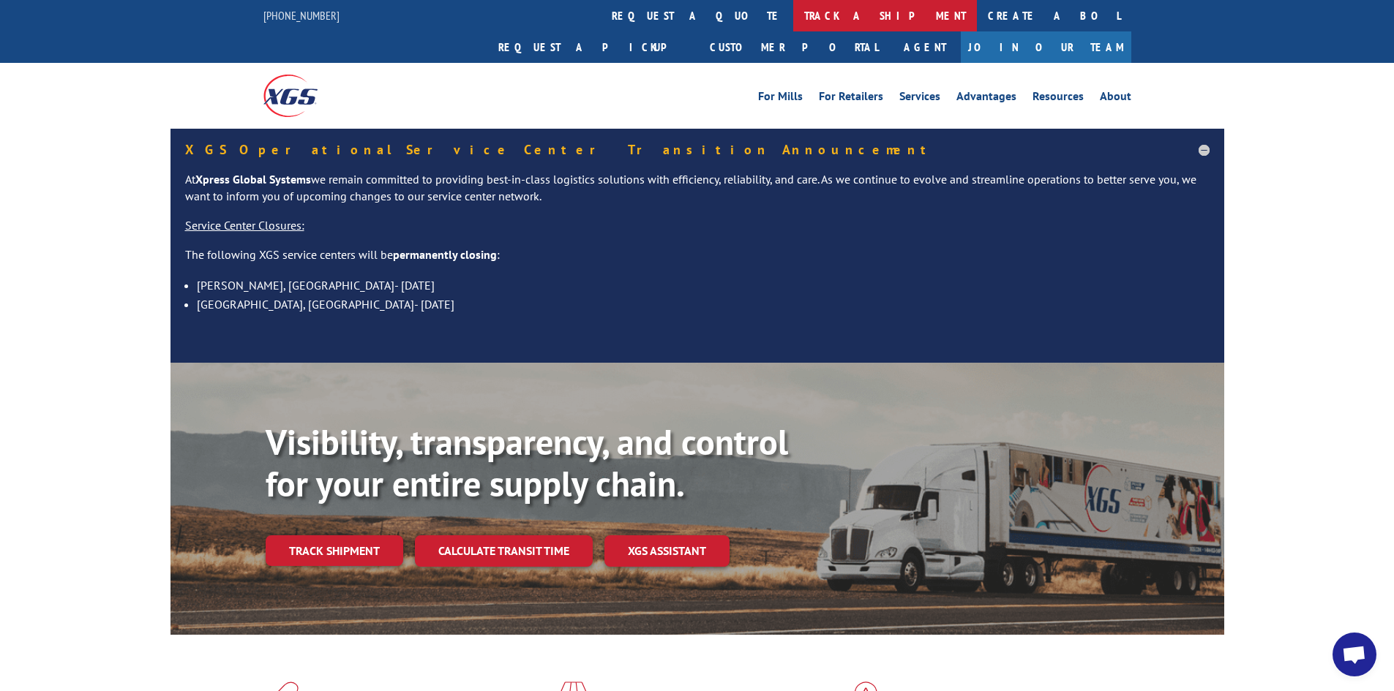
click at [793, 13] on link "track a shipment" at bounding box center [885, 15] width 184 height 31
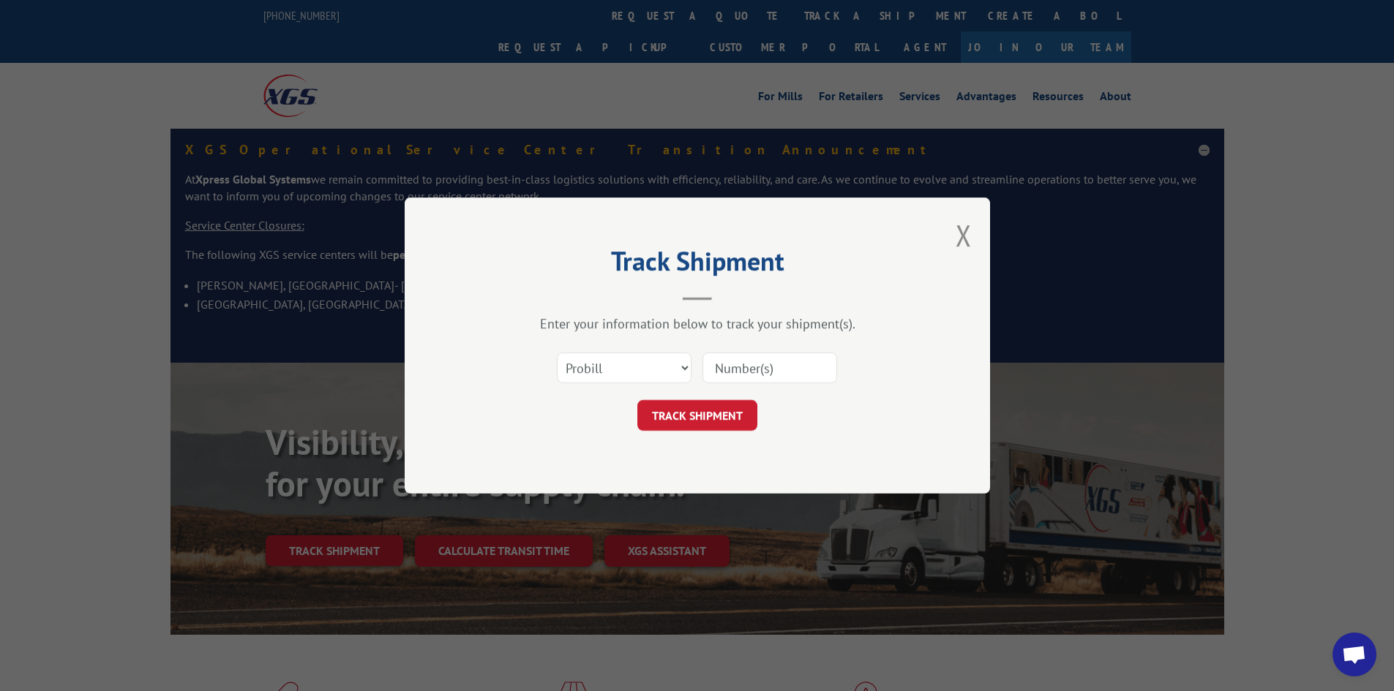
click at [799, 369] on input at bounding box center [769, 368] width 135 height 31
paste input "17468470"
type input "17468470"
click at [693, 416] on button "TRACK SHIPMENT" at bounding box center [697, 415] width 120 height 31
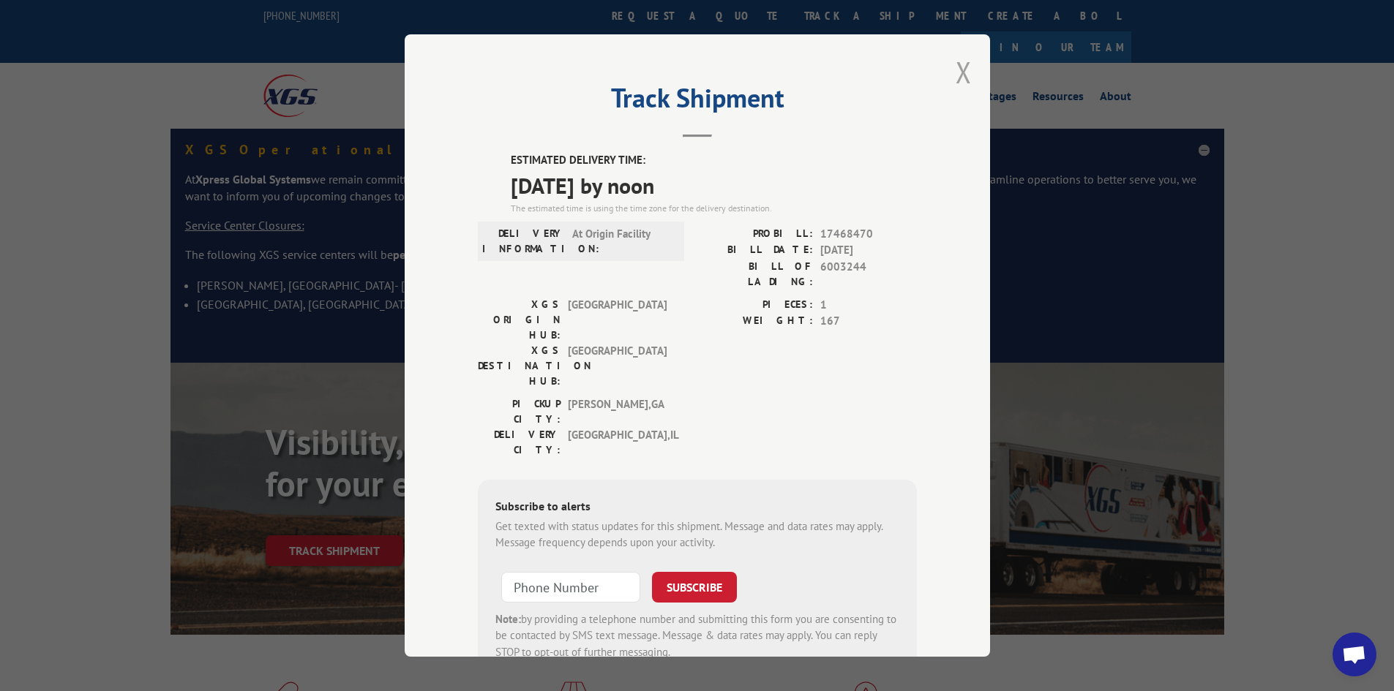
click at [965, 71] on button "Close modal" at bounding box center [964, 72] width 16 height 39
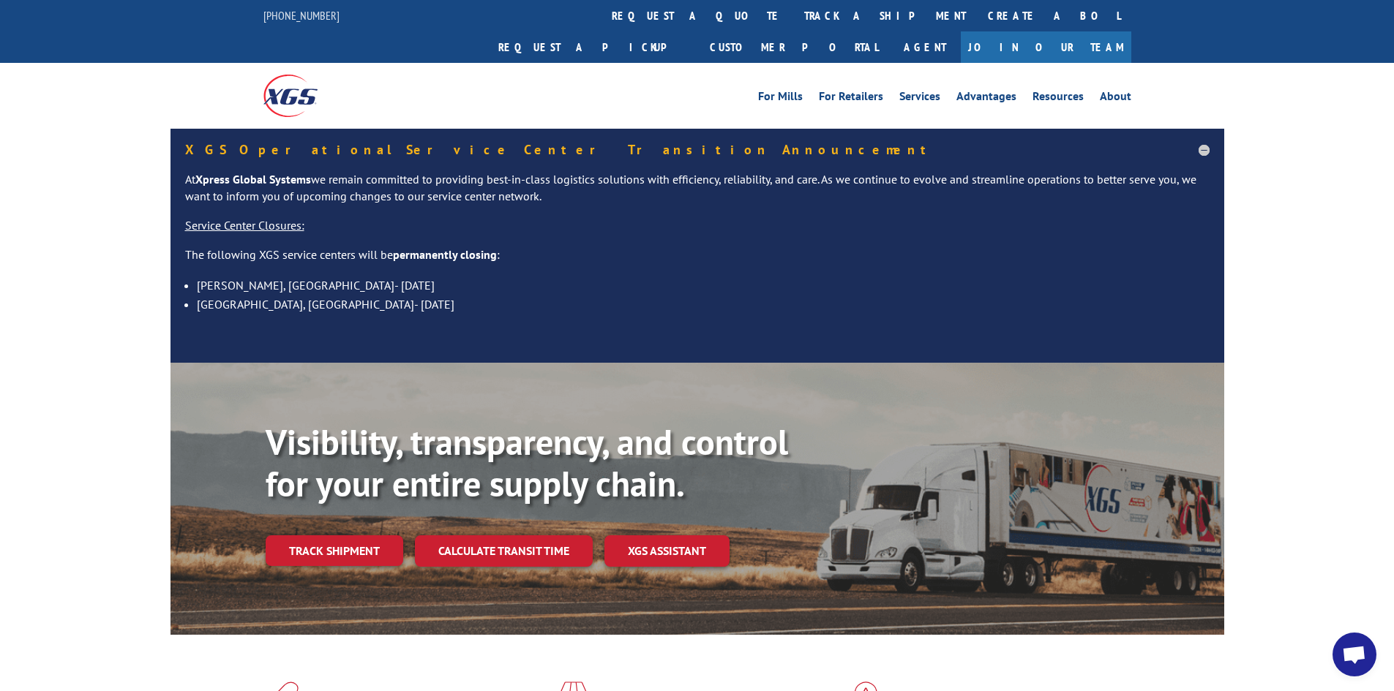
click at [793, 4] on link "track a shipment" at bounding box center [885, 15] width 184 height 31
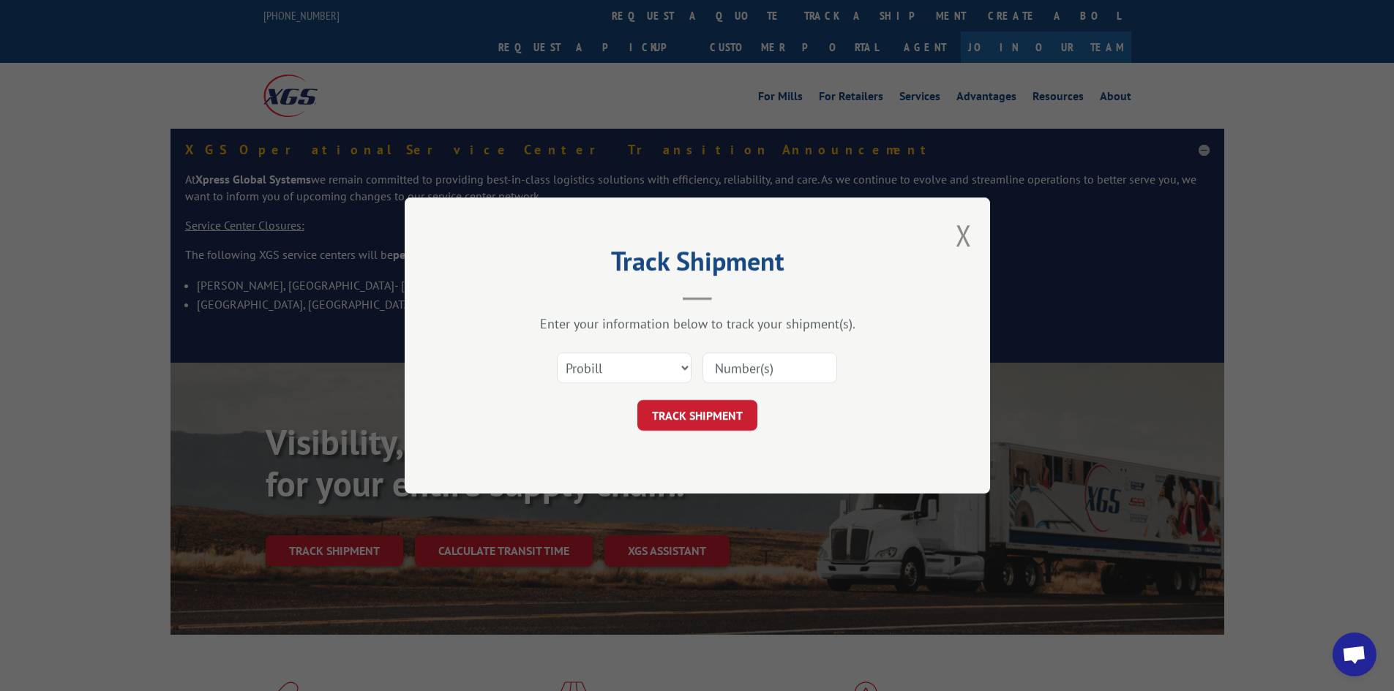
click at [800, 364] on input at bounding box center [769, 368] width 135 height 31
paste input "17228209"
type input "17228209"
click at [701, 417] on button "TRACK SHIPMENT" at bounding box center [697, 415] width 120 height 31
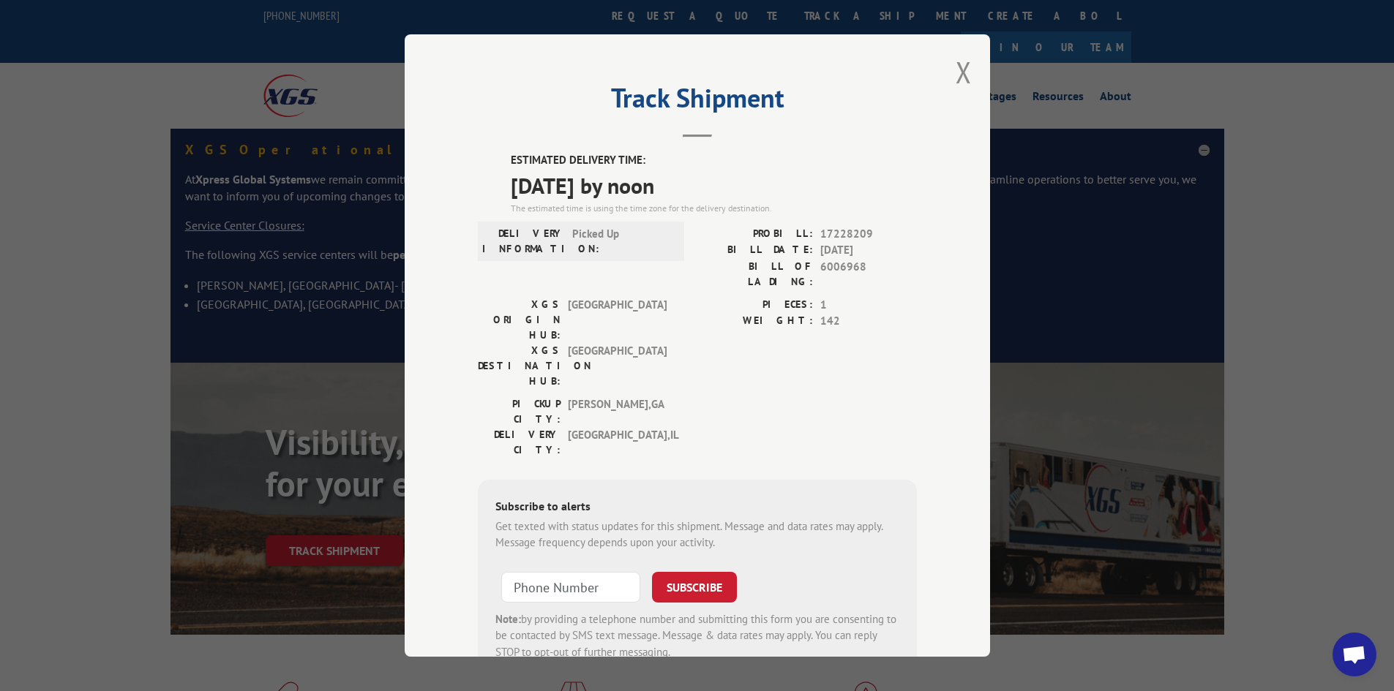
click at [947, 66] on div "Track Shipment ESTIMATED DELIVERY TIME: [DATE] by noon The estimated time is us…" at bounding box center [697, 345] width 585 height 623
click at [960, 75] on button "Close modal" at bounding box center [964, 72] width 16 height 39
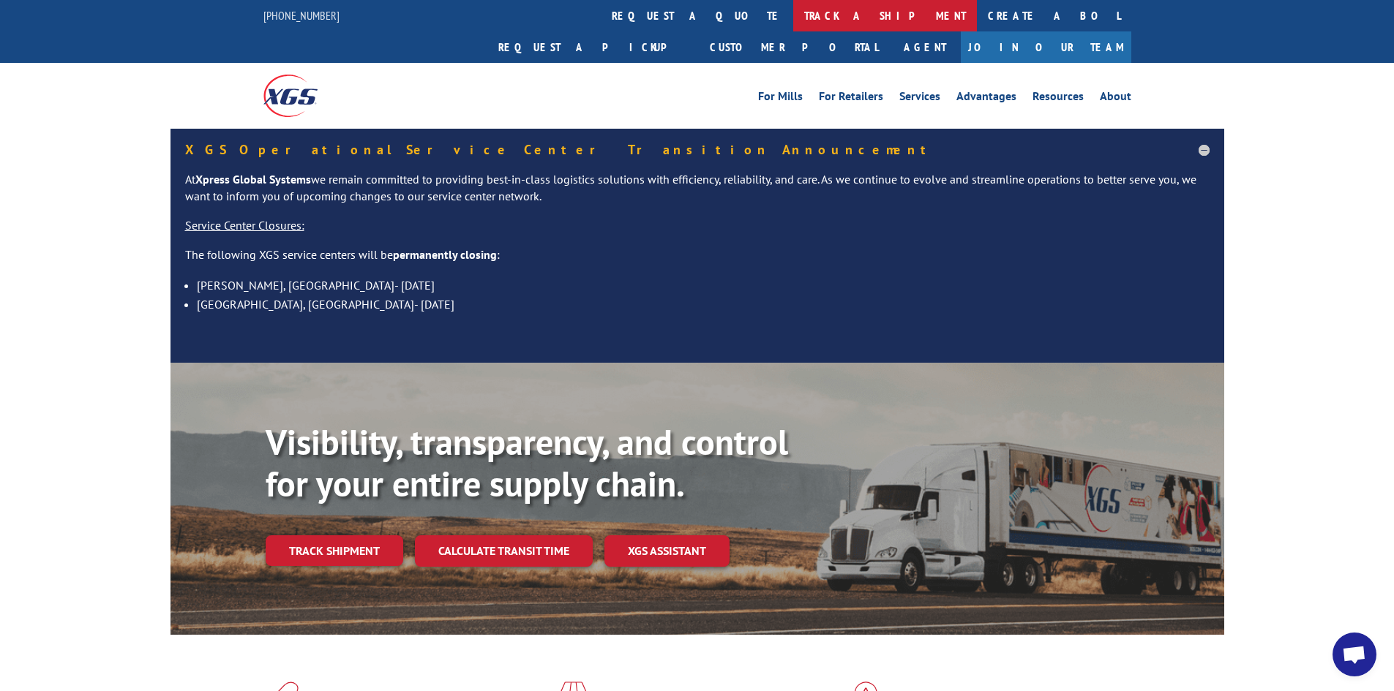
click at [793, 7] on link "track a shipment" at bounding box center [885, 15] width 184 height 31
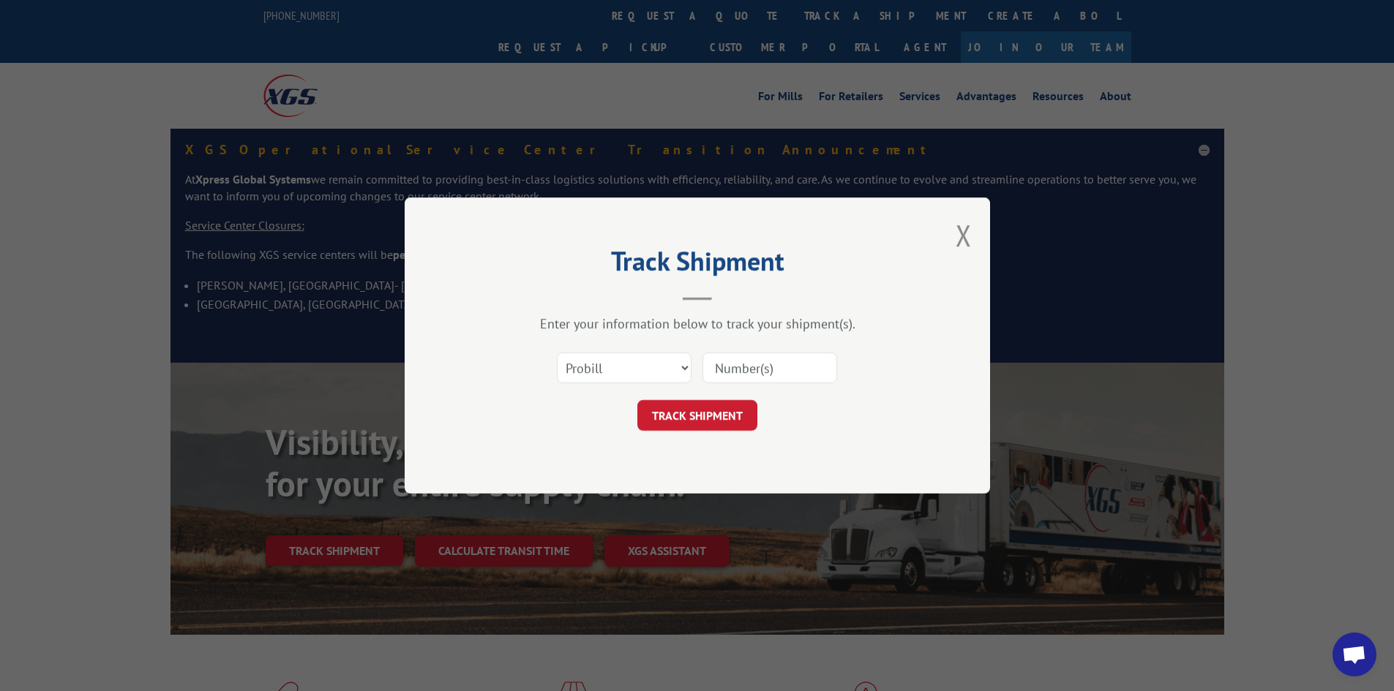
click at [799, 369] on input at bounding box center [769, 368] width 135 height 31
paste input "17590508"
type input "17590508"
click at [712, 410] on button "TRACK SHIPMENT" at bounding box center [697, 415] width 120 height 31
